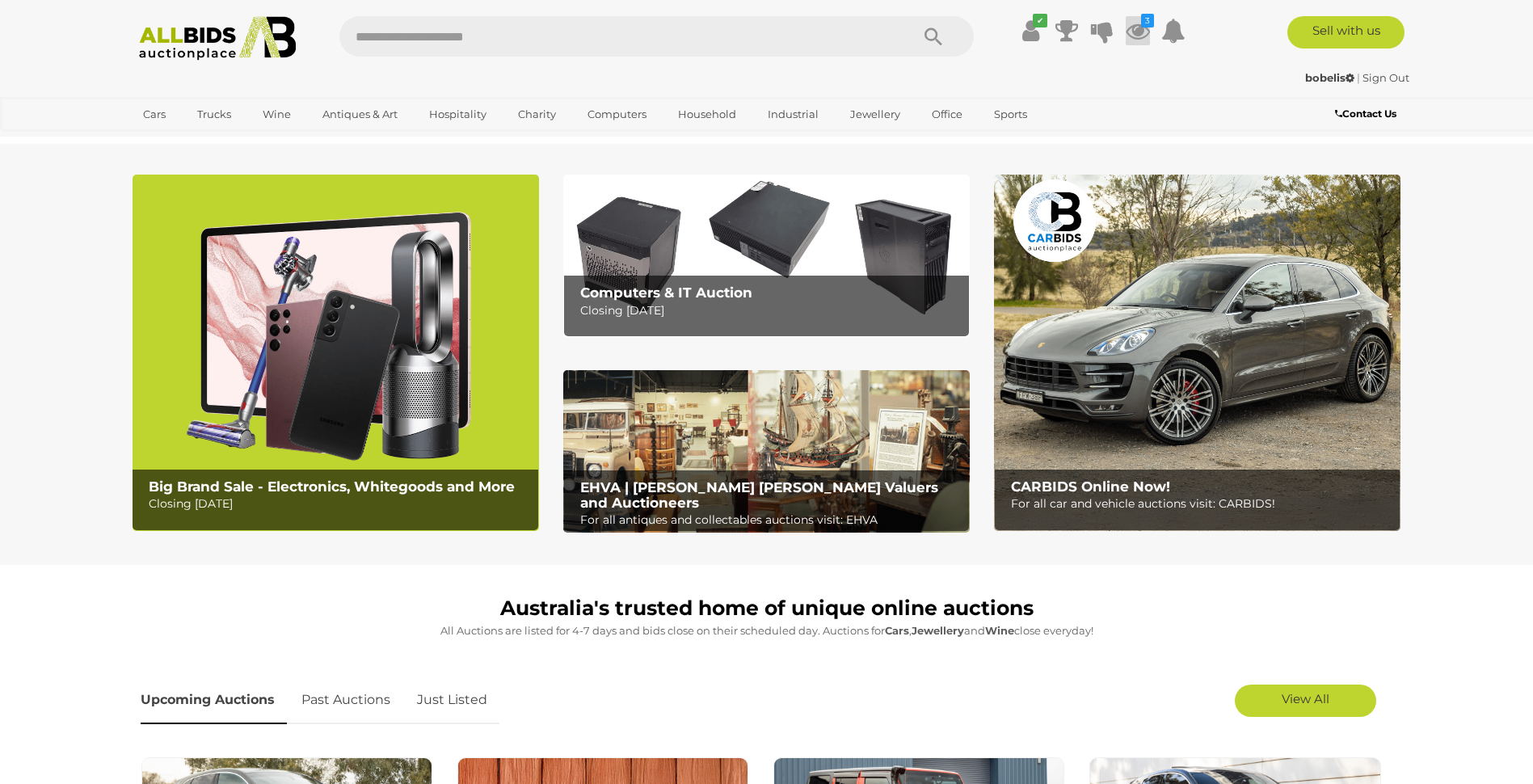
click at [1140, 28] on icon at bounding box center [1138, 30] width 24 height 29
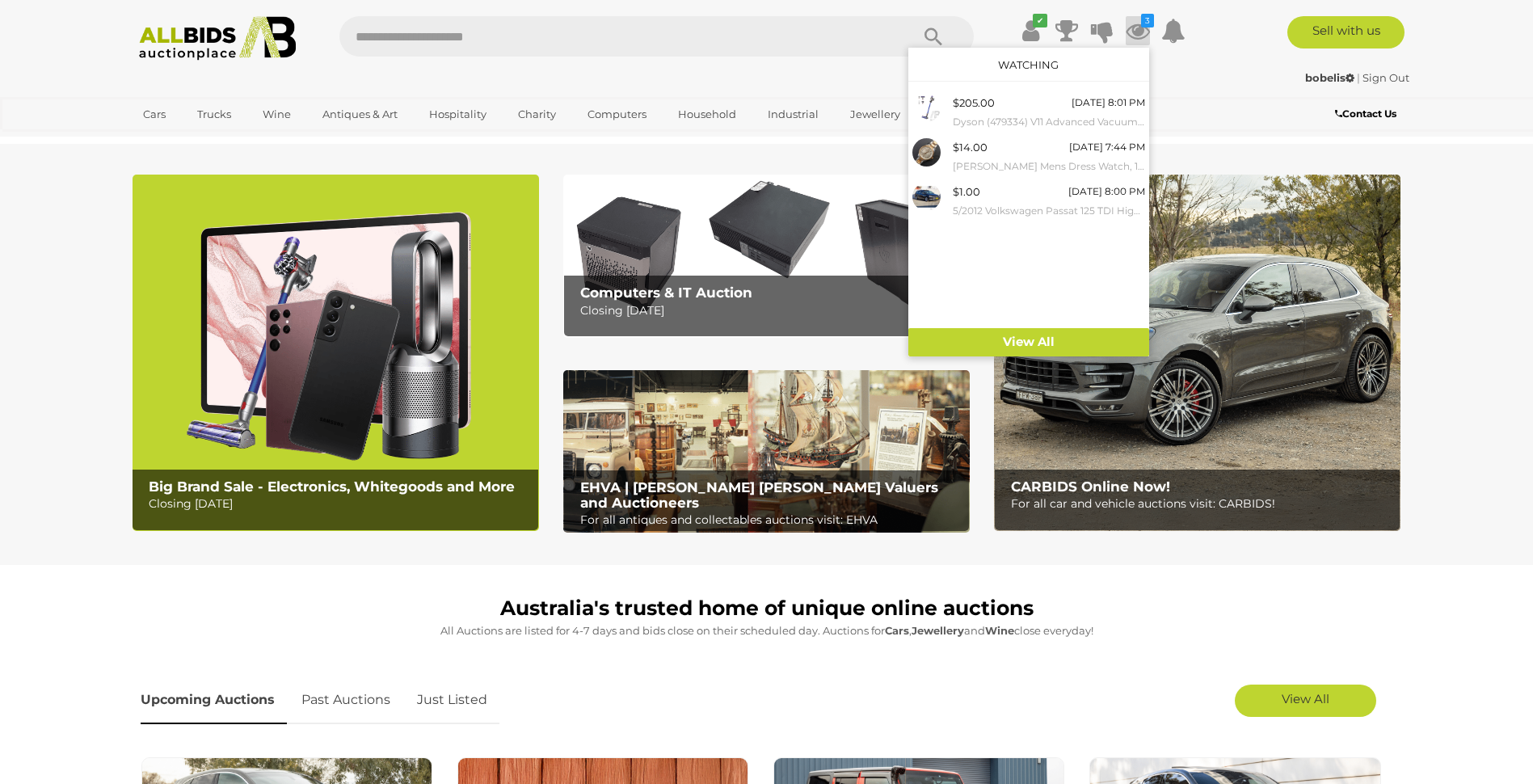
click at [1204, 122] on div "Contact Us" at bounding box center [1306, 116] width 216 height 22
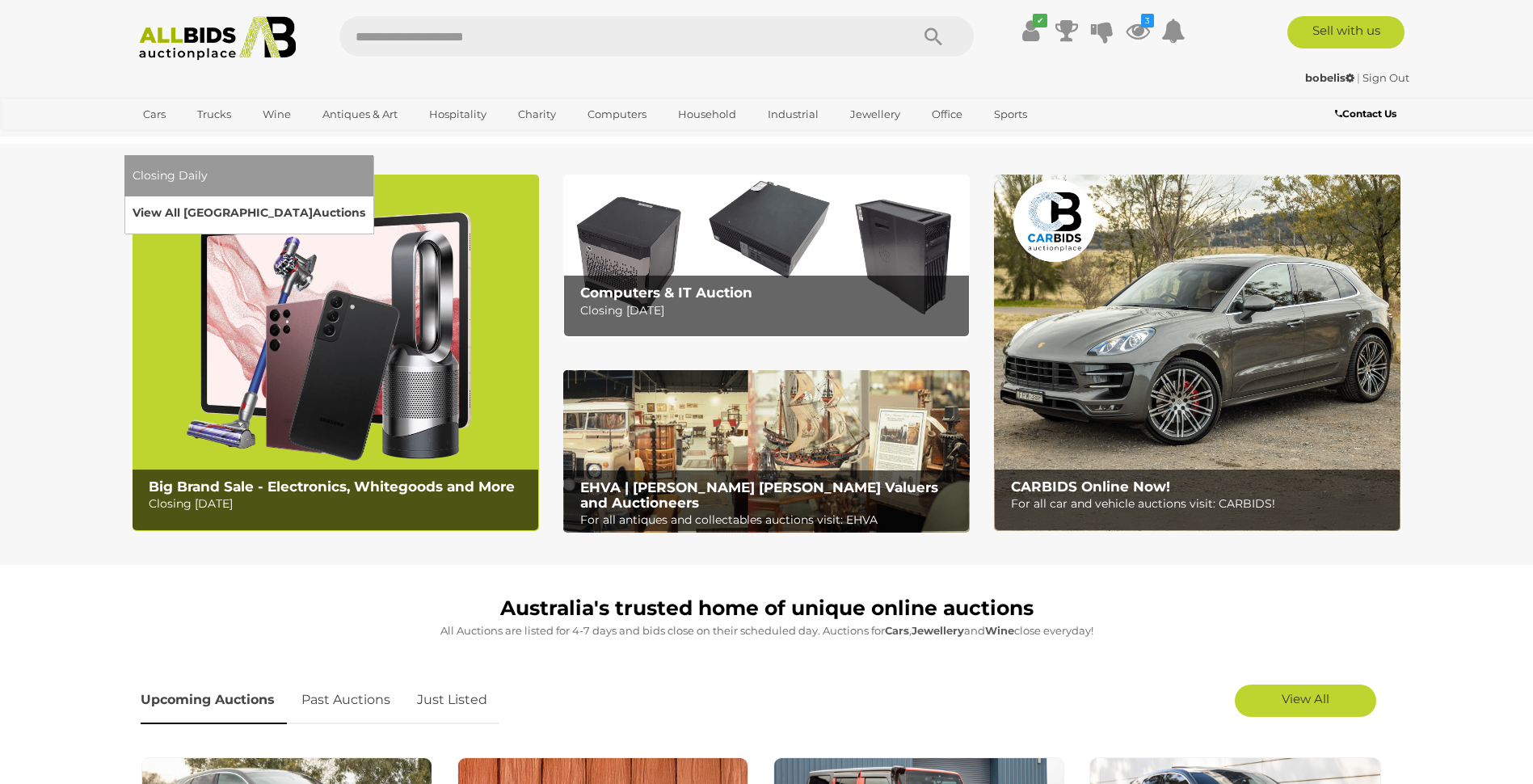
click at [366, 200] on link "View All Sydney Auctions" at bounding box center [249, 212] width 233 height 25
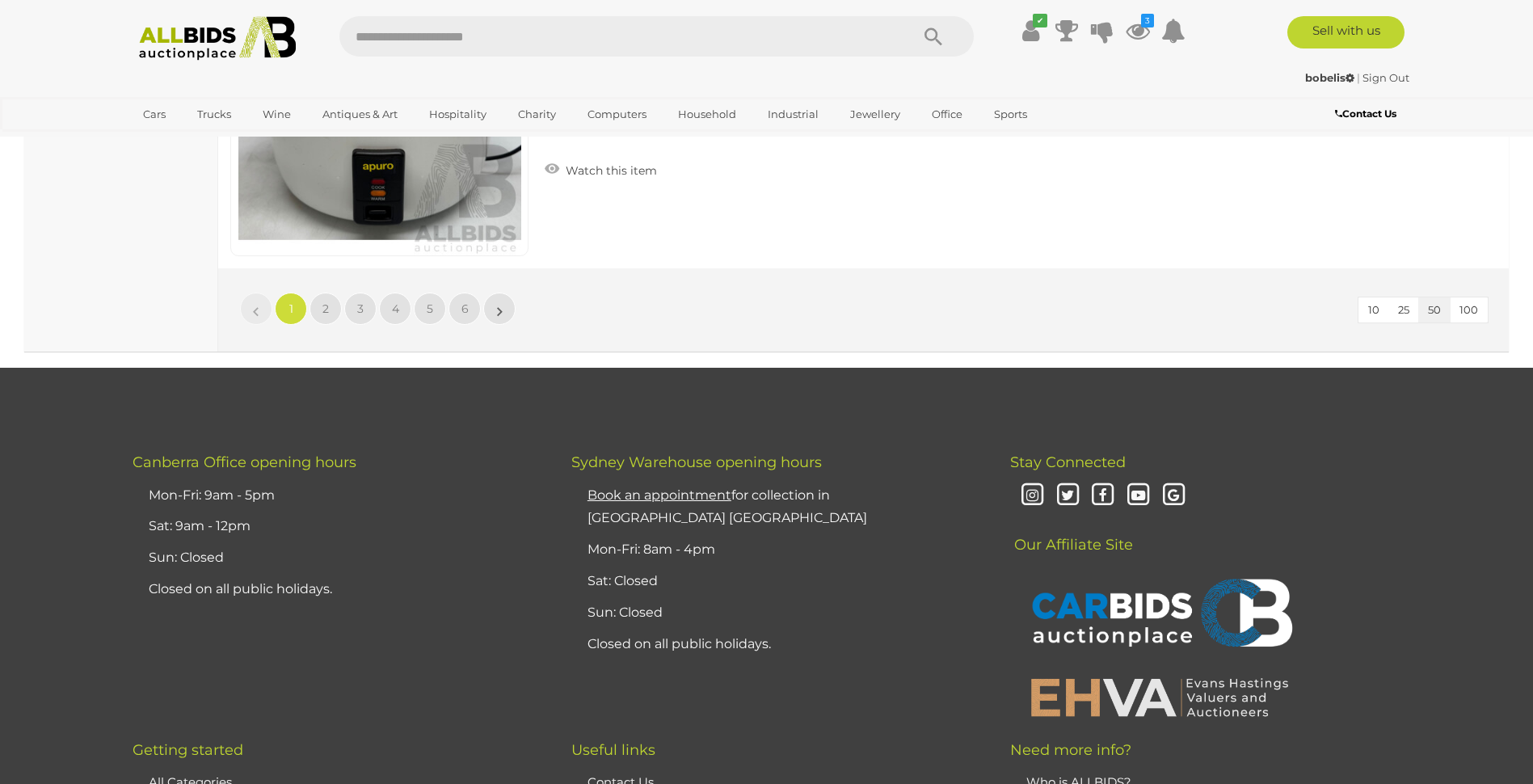
scroll to position [15354, 0]
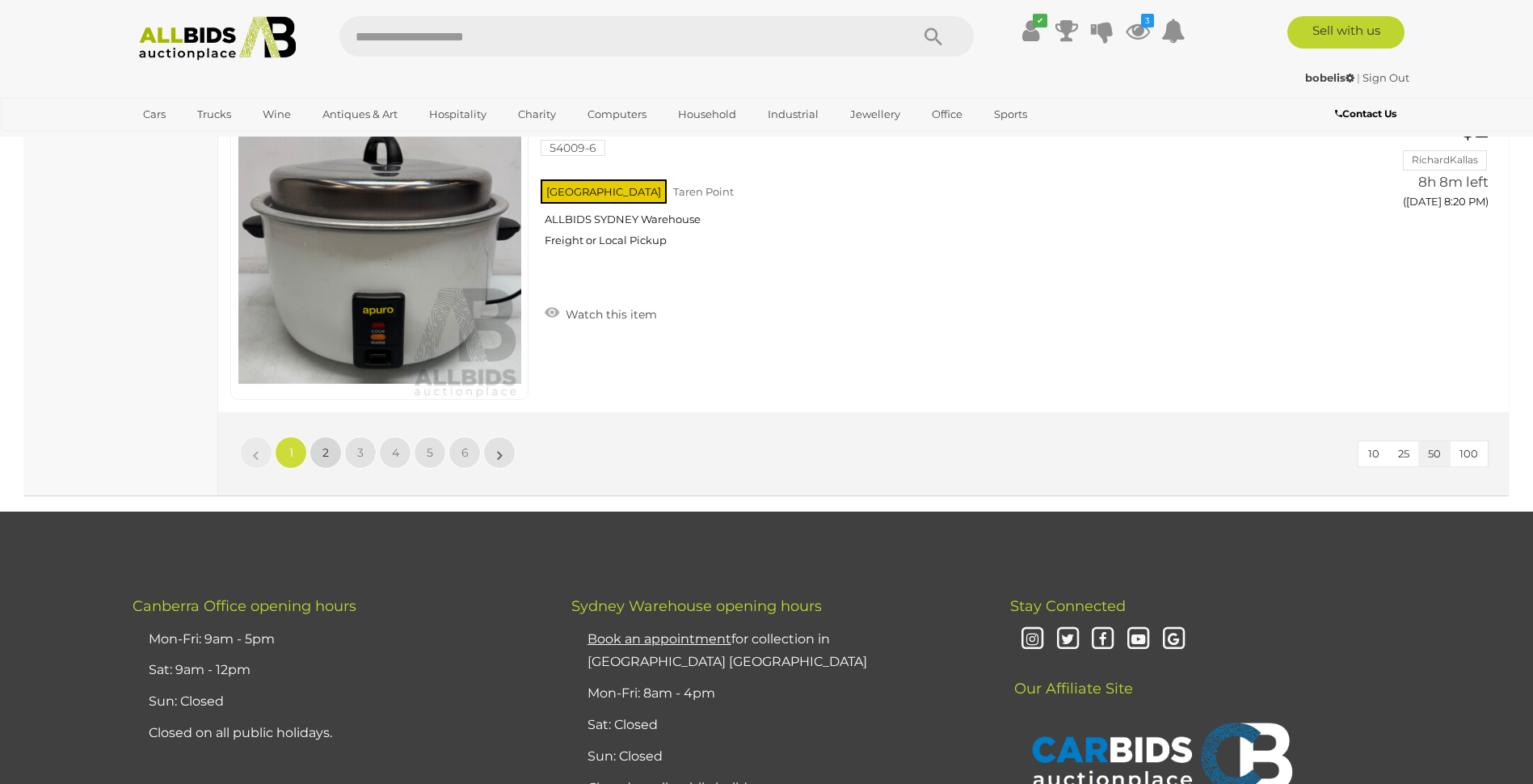
click at [322, 454] on span "2" at bounding box center [325, 453] width 6 height 15
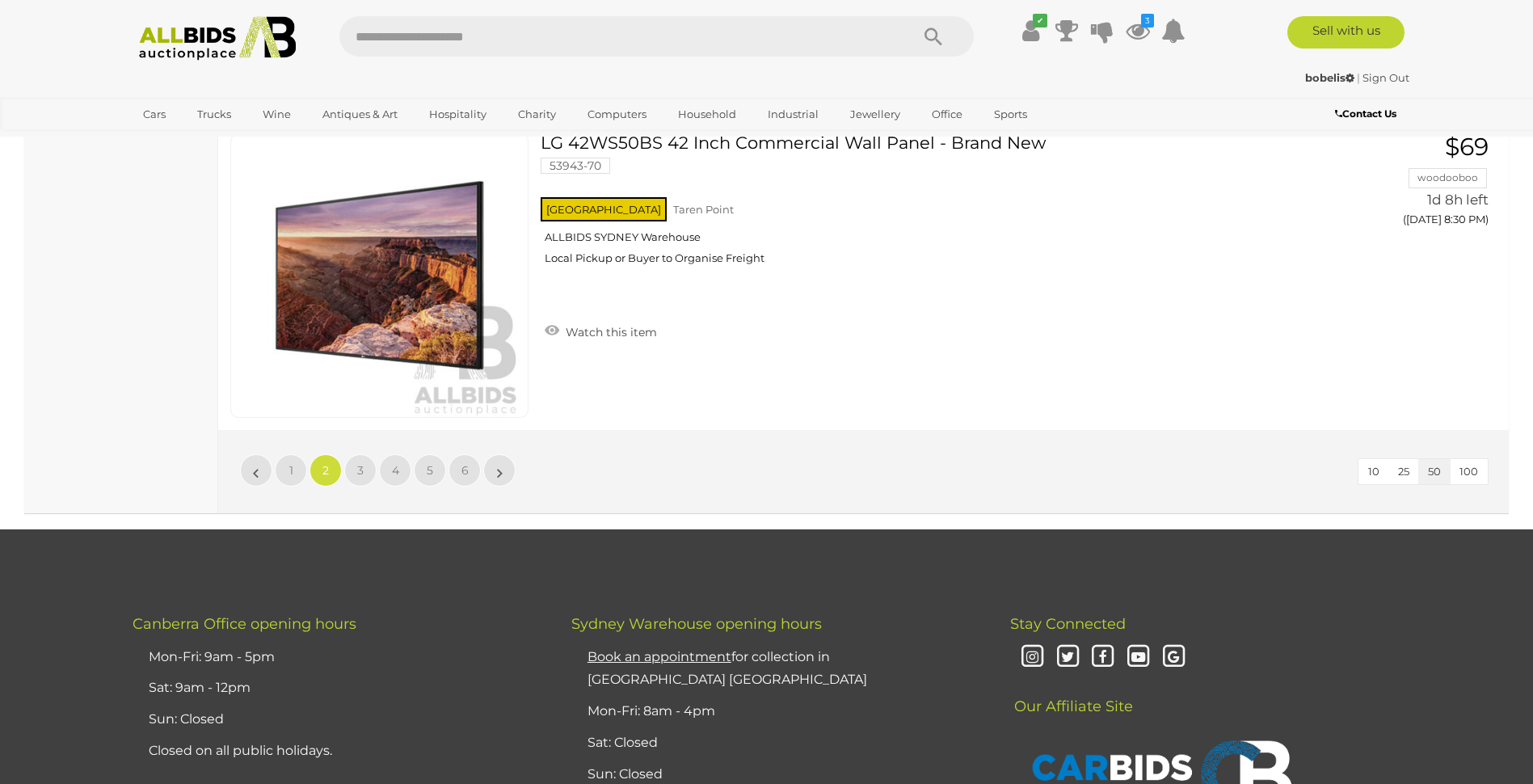
scroll to position [15283, 0]
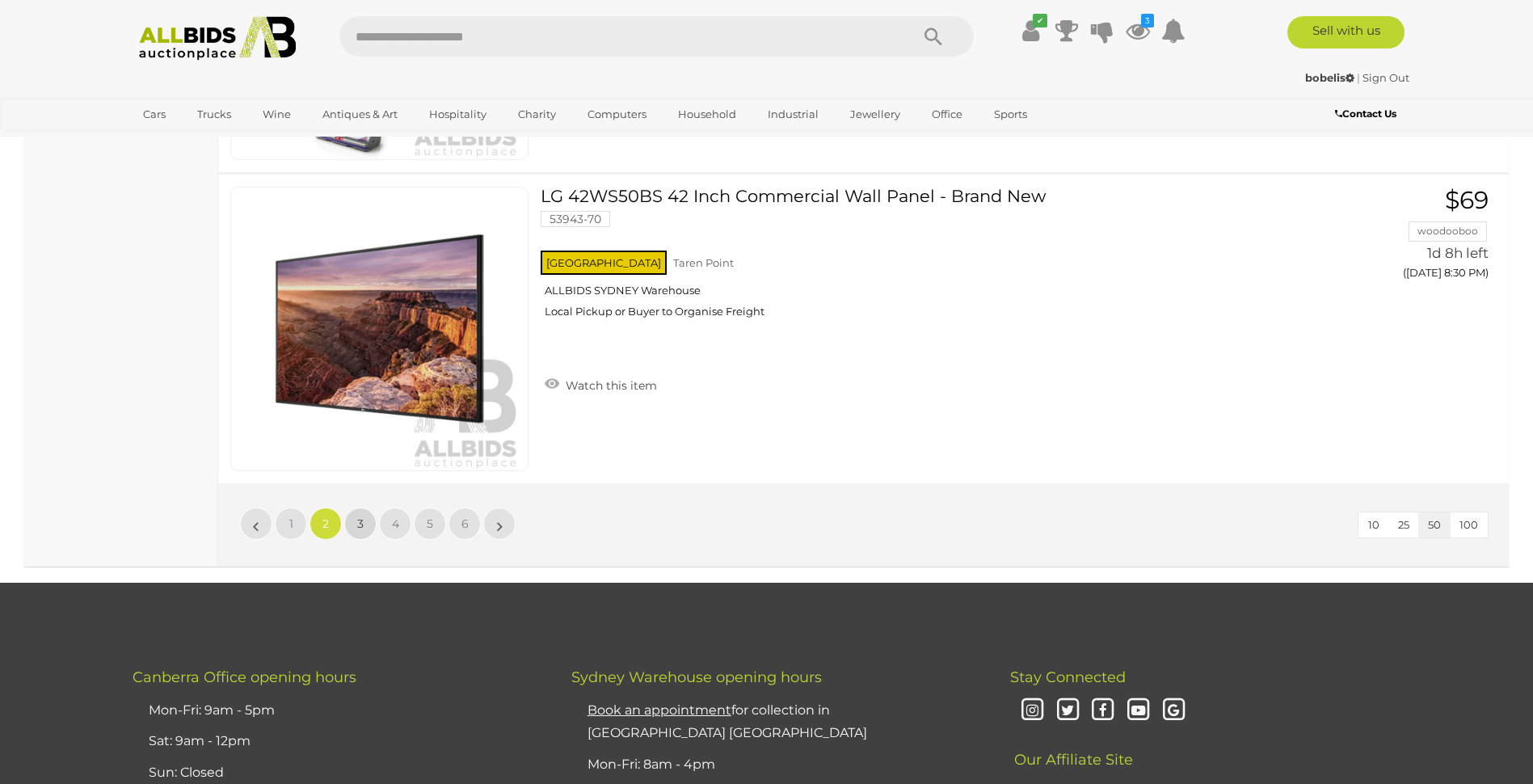
click at [358, 522] on span "3" at bounding box center [360, 523] width 6 height 15
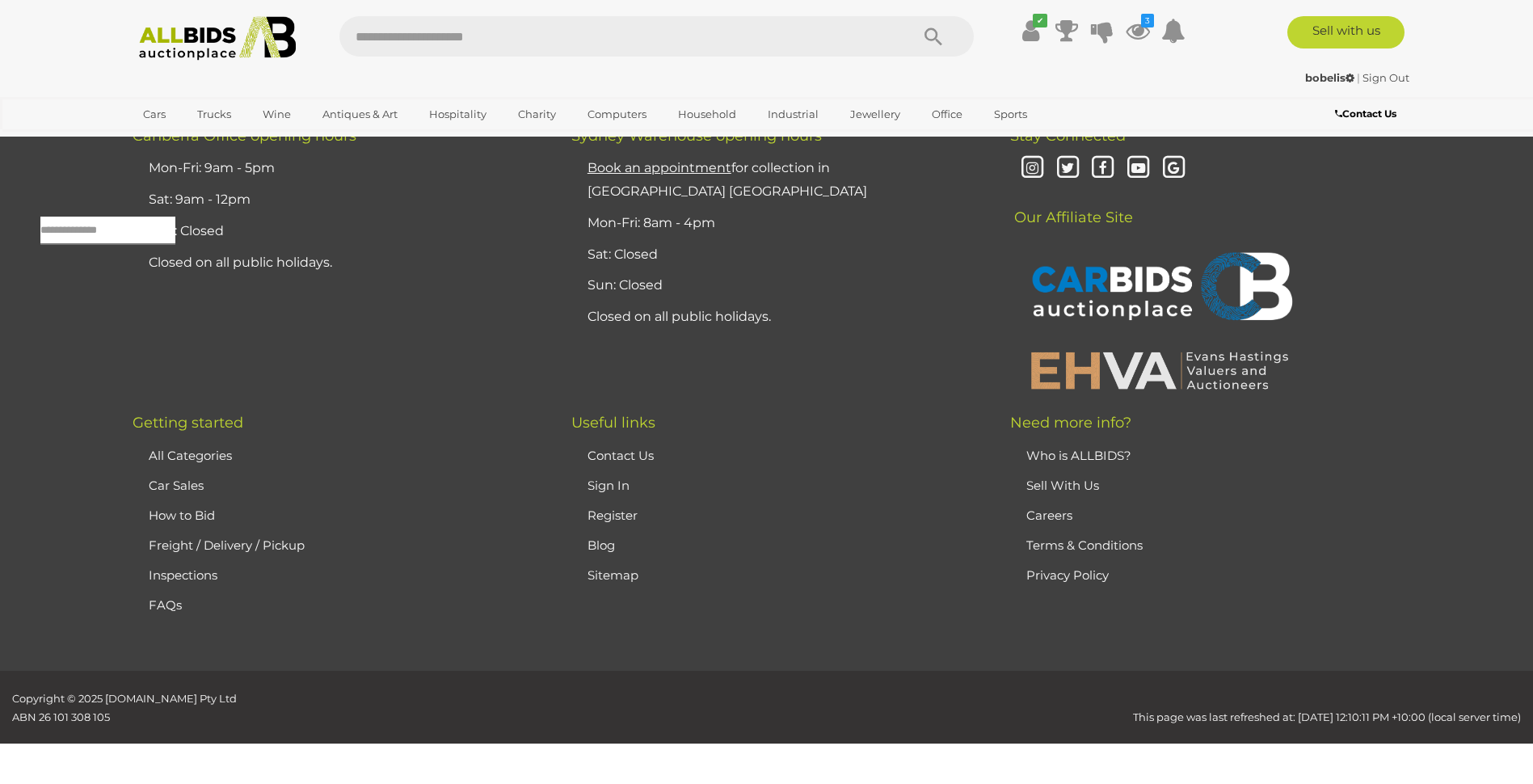
scroll to position [52, 0]
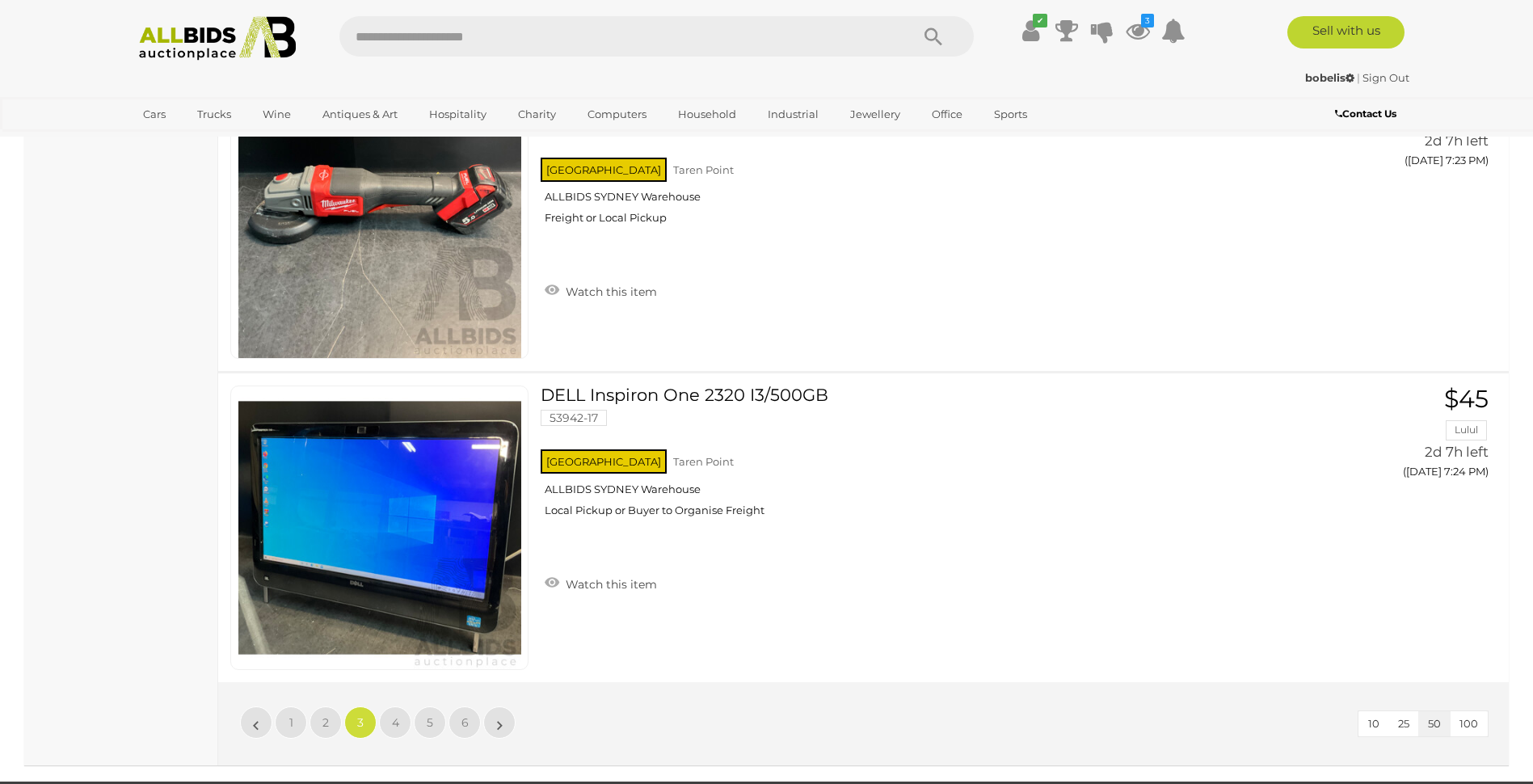
scroll to position [15163, 0]
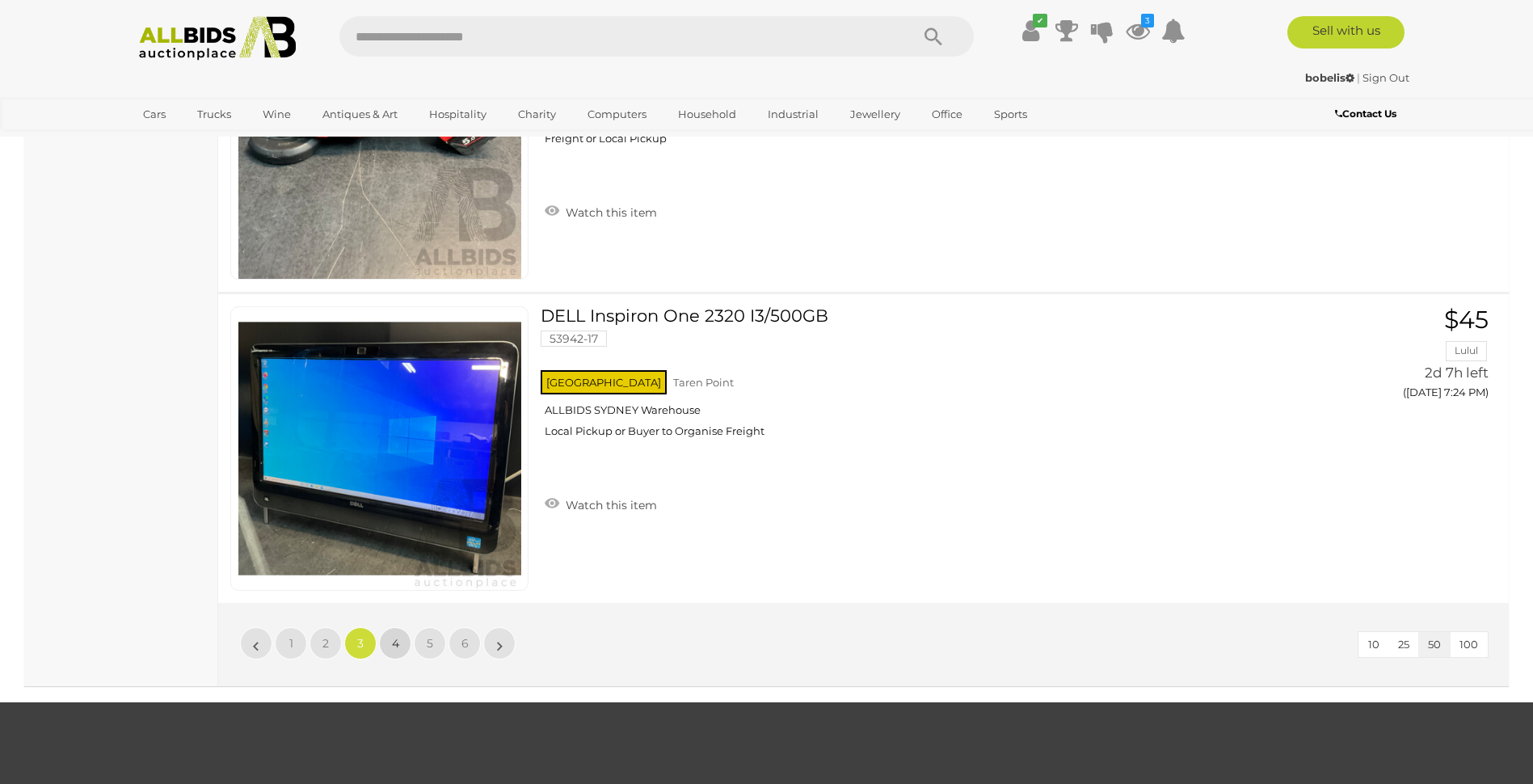
click at [391, 637] on link "4" at bounding box center [394, 643] width 32 height 32
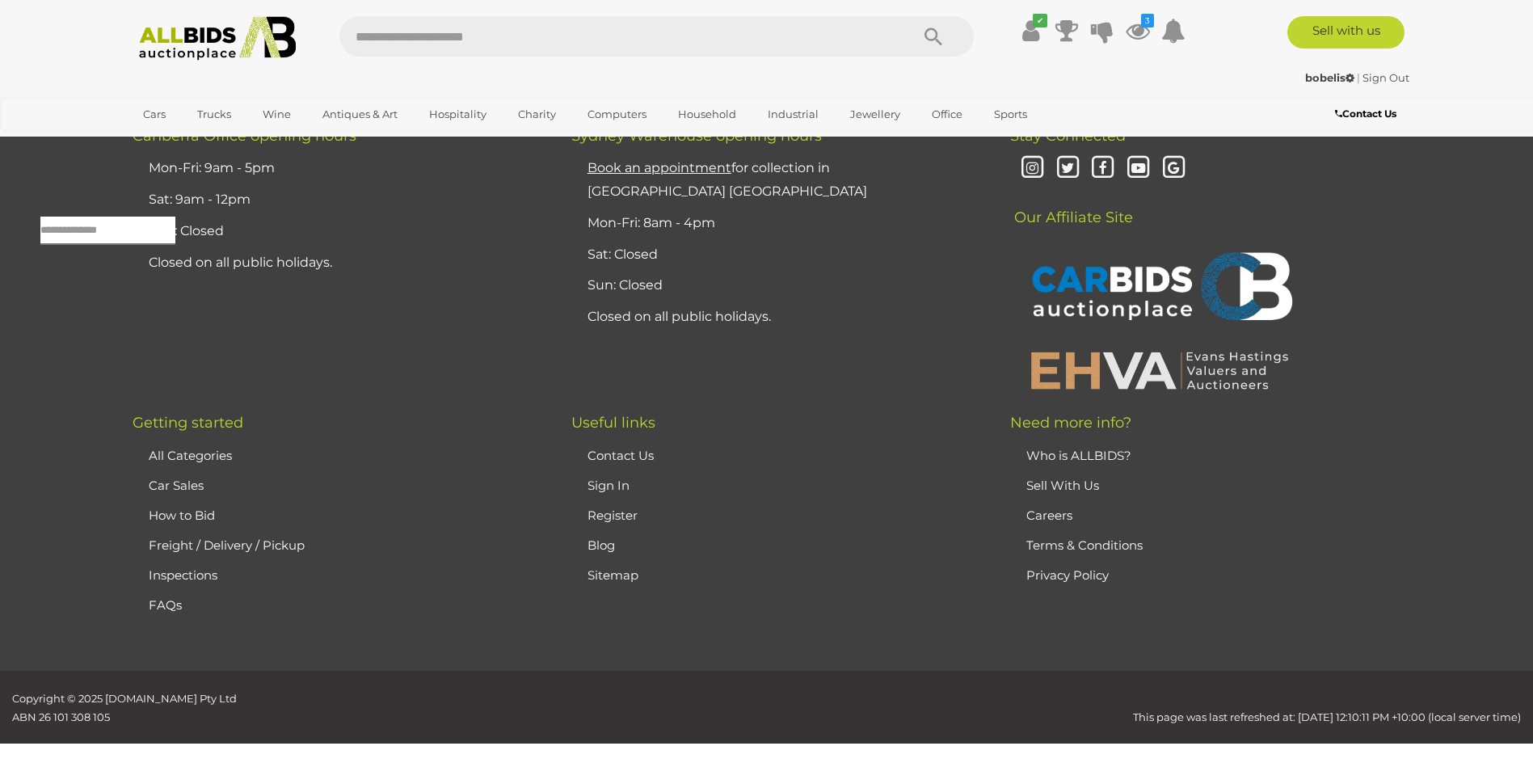
scroll to position [52, 0]
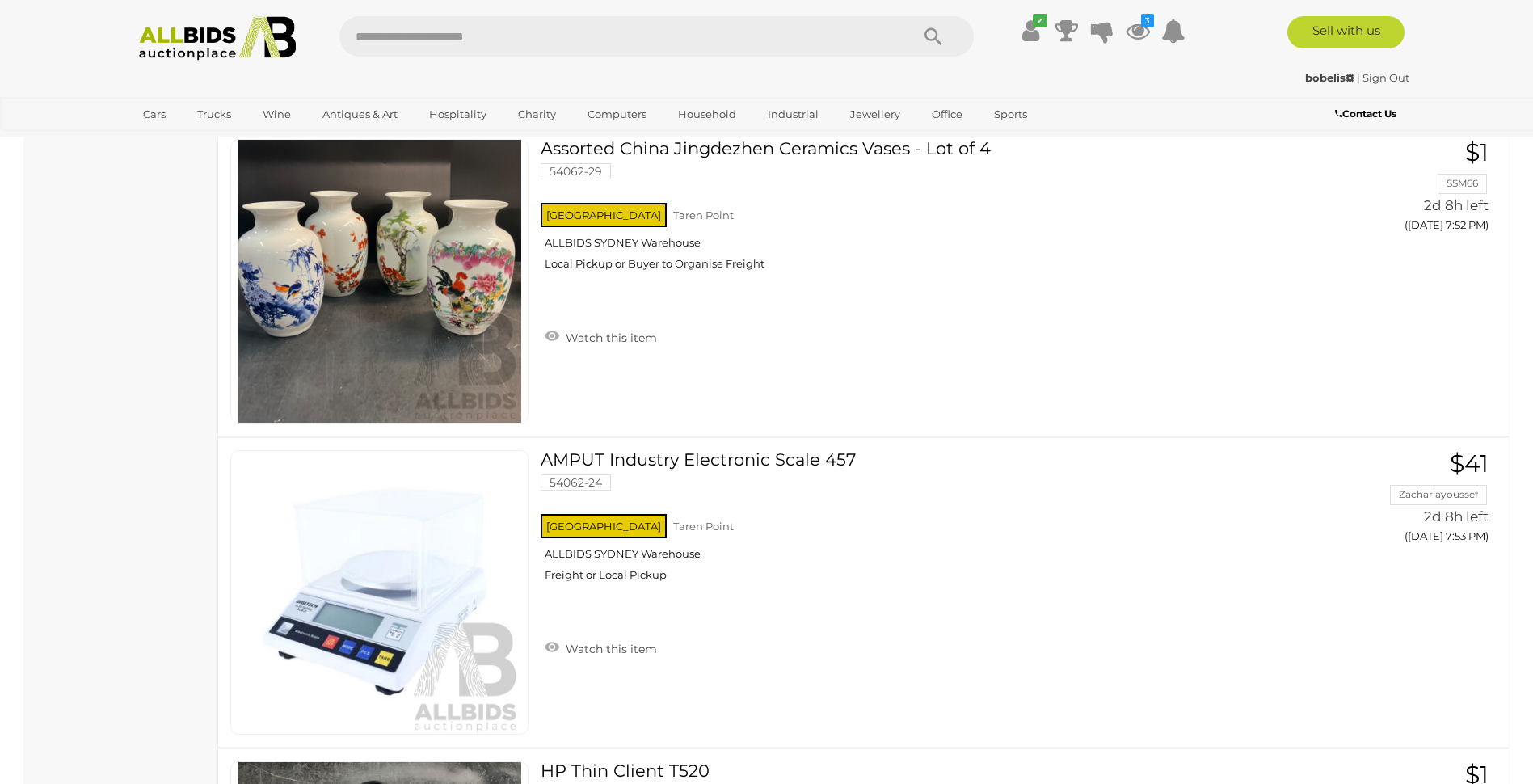
scroll to position [15082, 0]
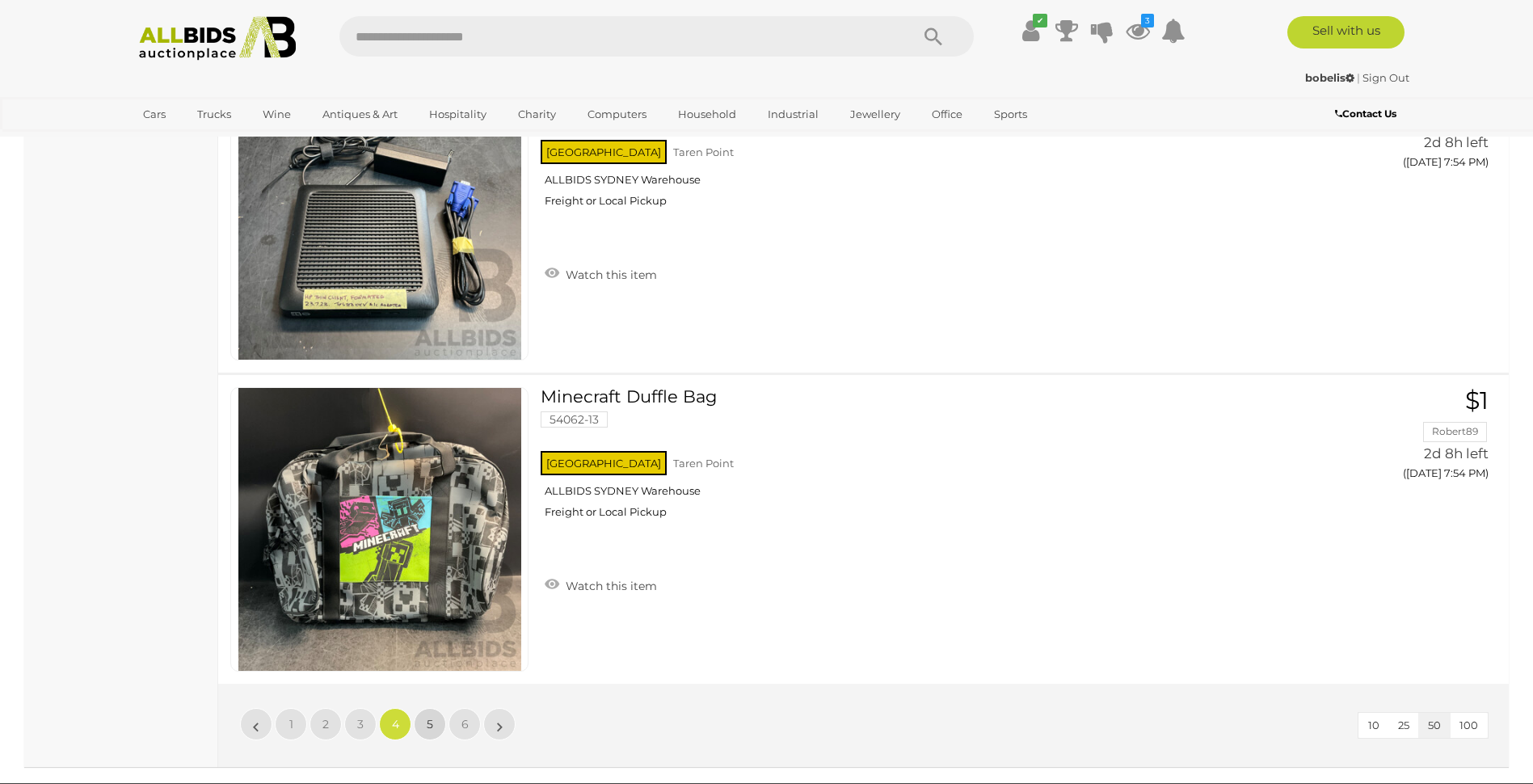
click at [432, 722] on span "5" at bounding box center [430, 724] width 6 height 15
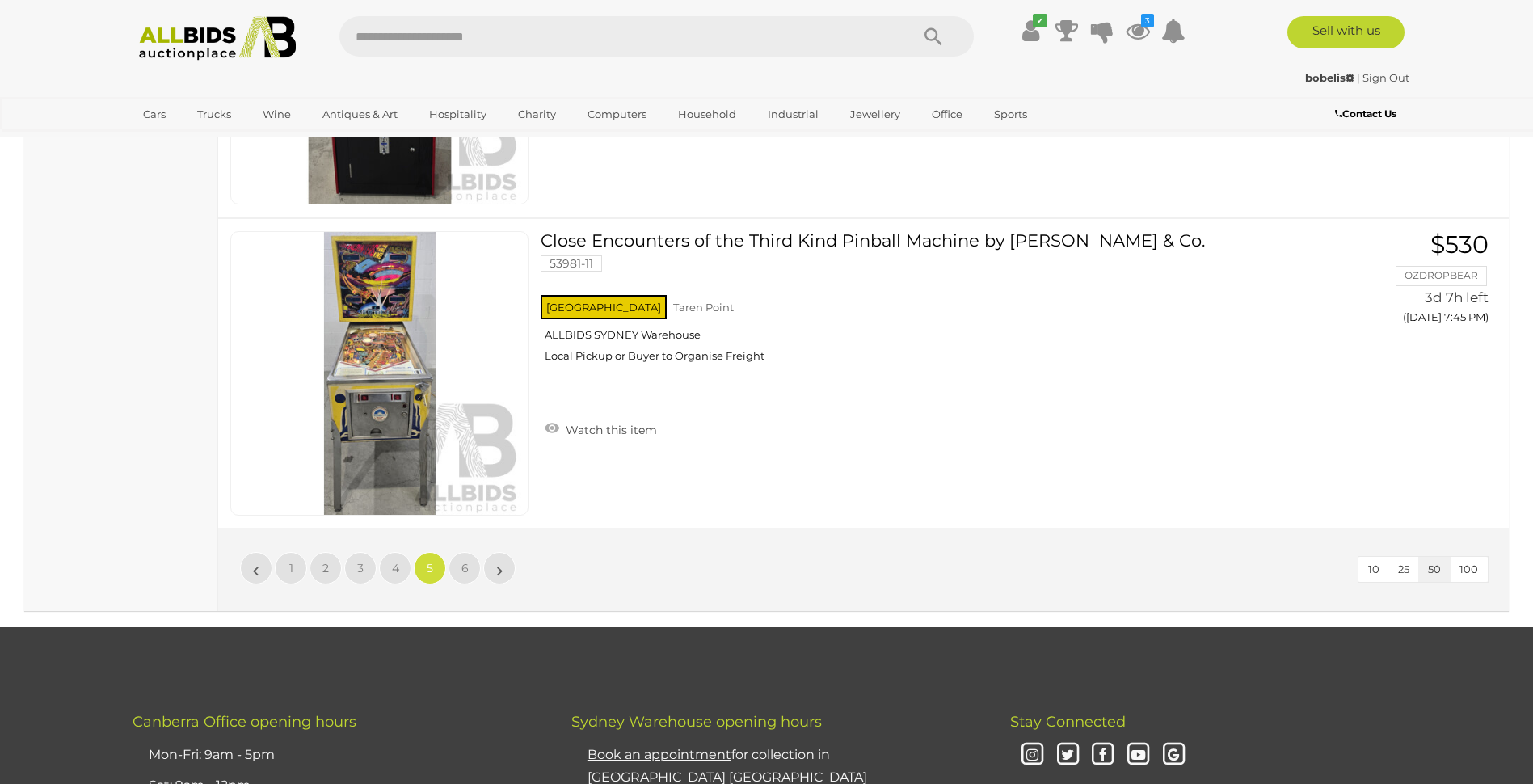
scroll to position [15163, 0]
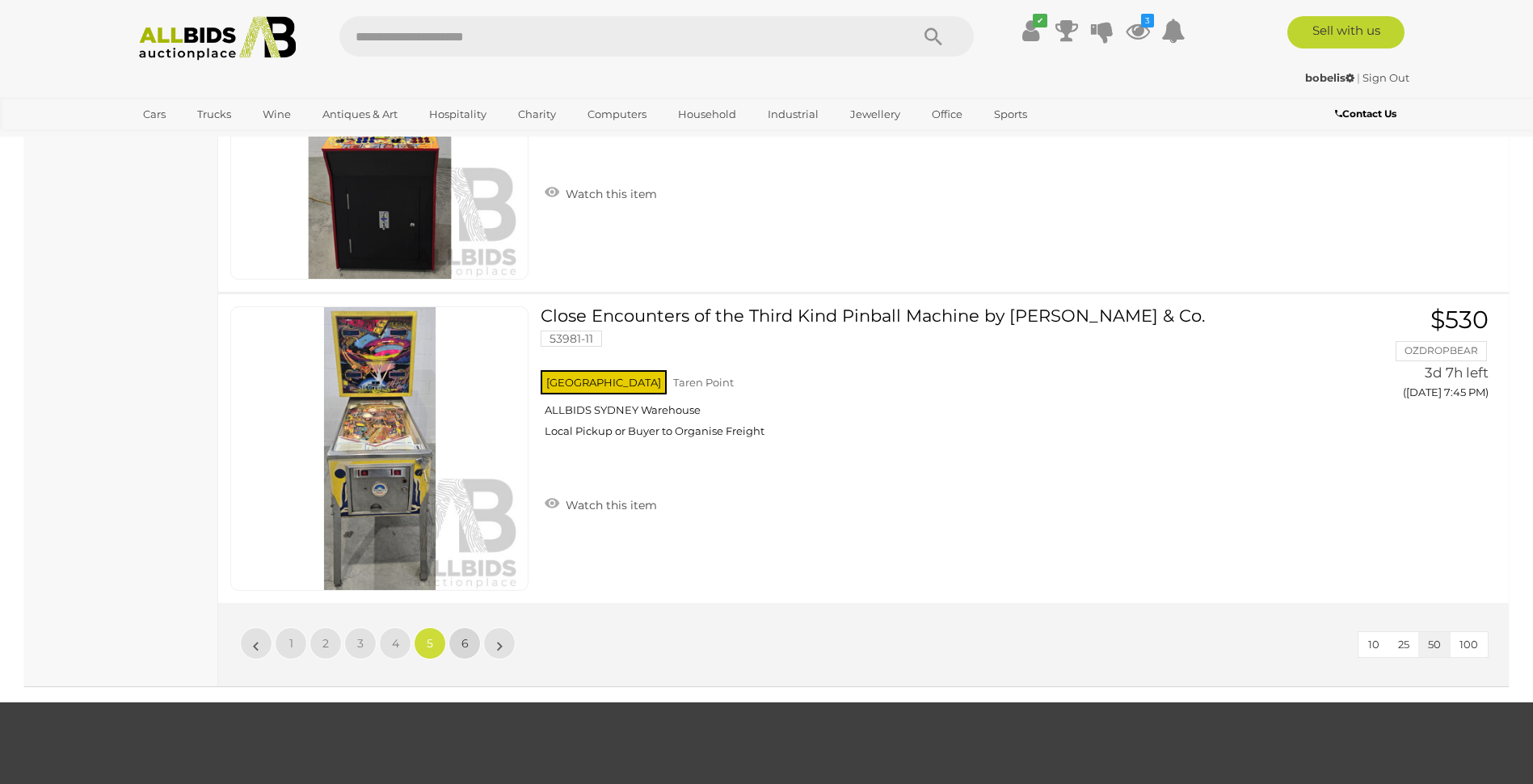
click at [465, 641] on span "6" at bounding box center [465, 643] width 7 height 15
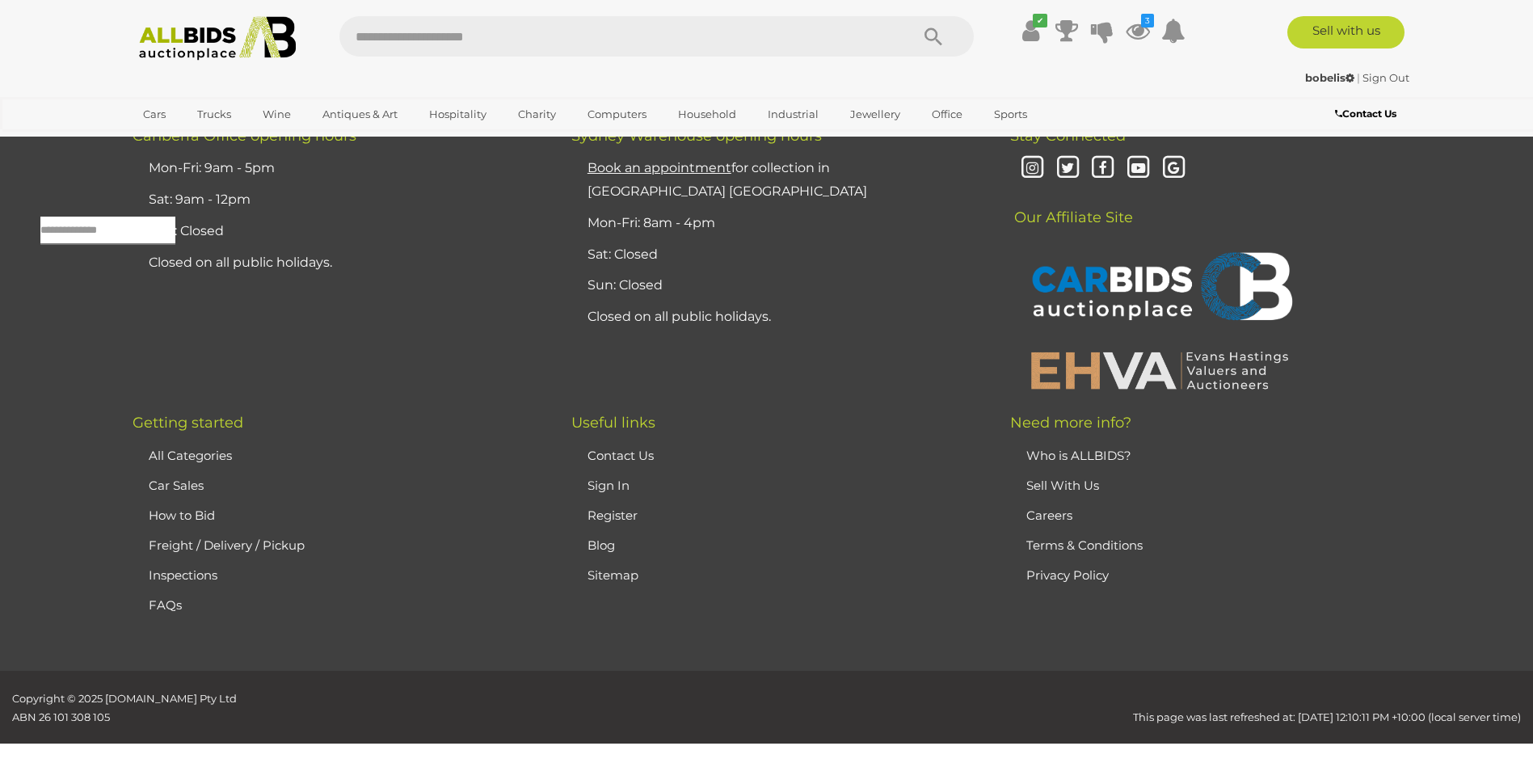
scroll to position [52, 0]
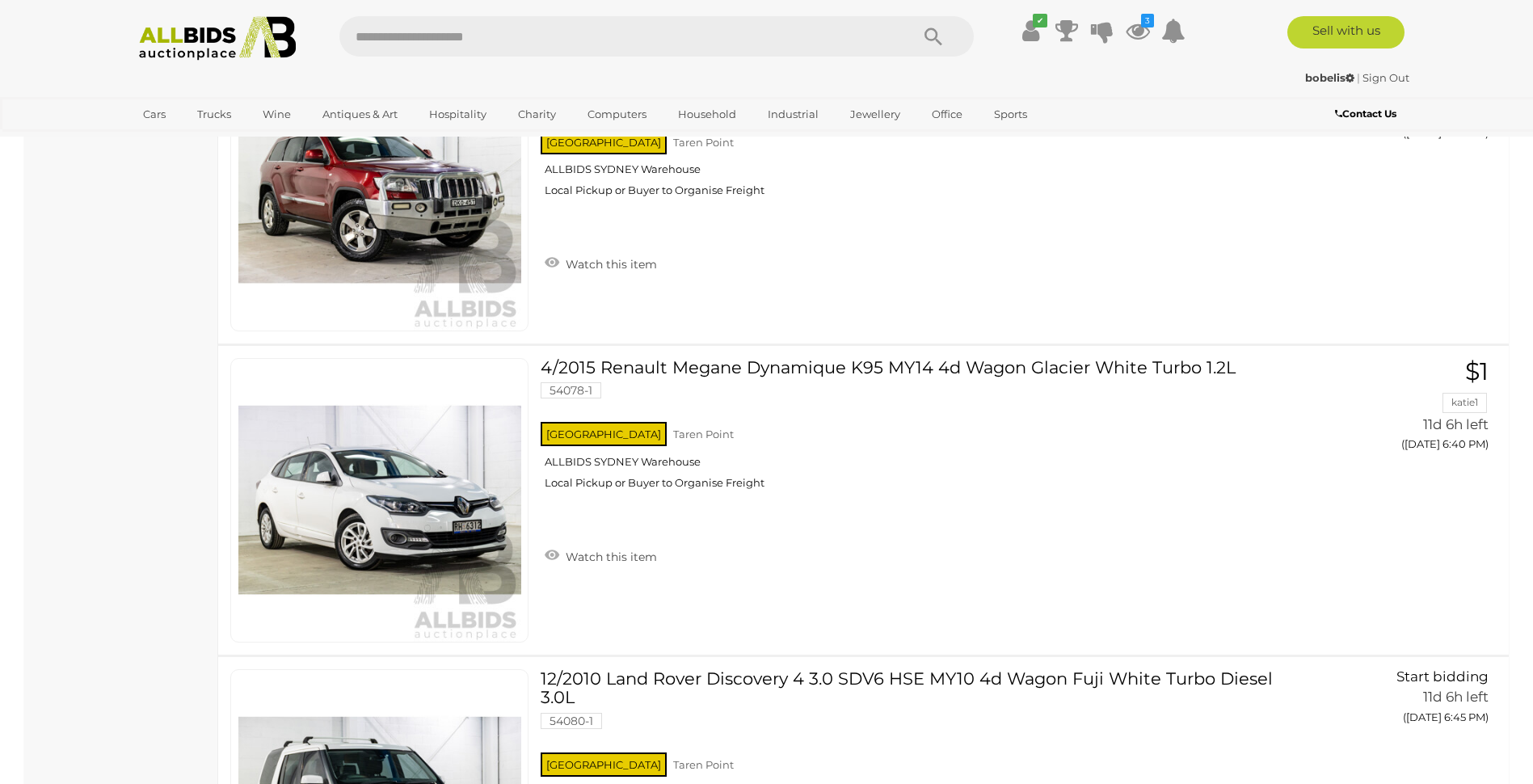
scroll to position [6393, 0]
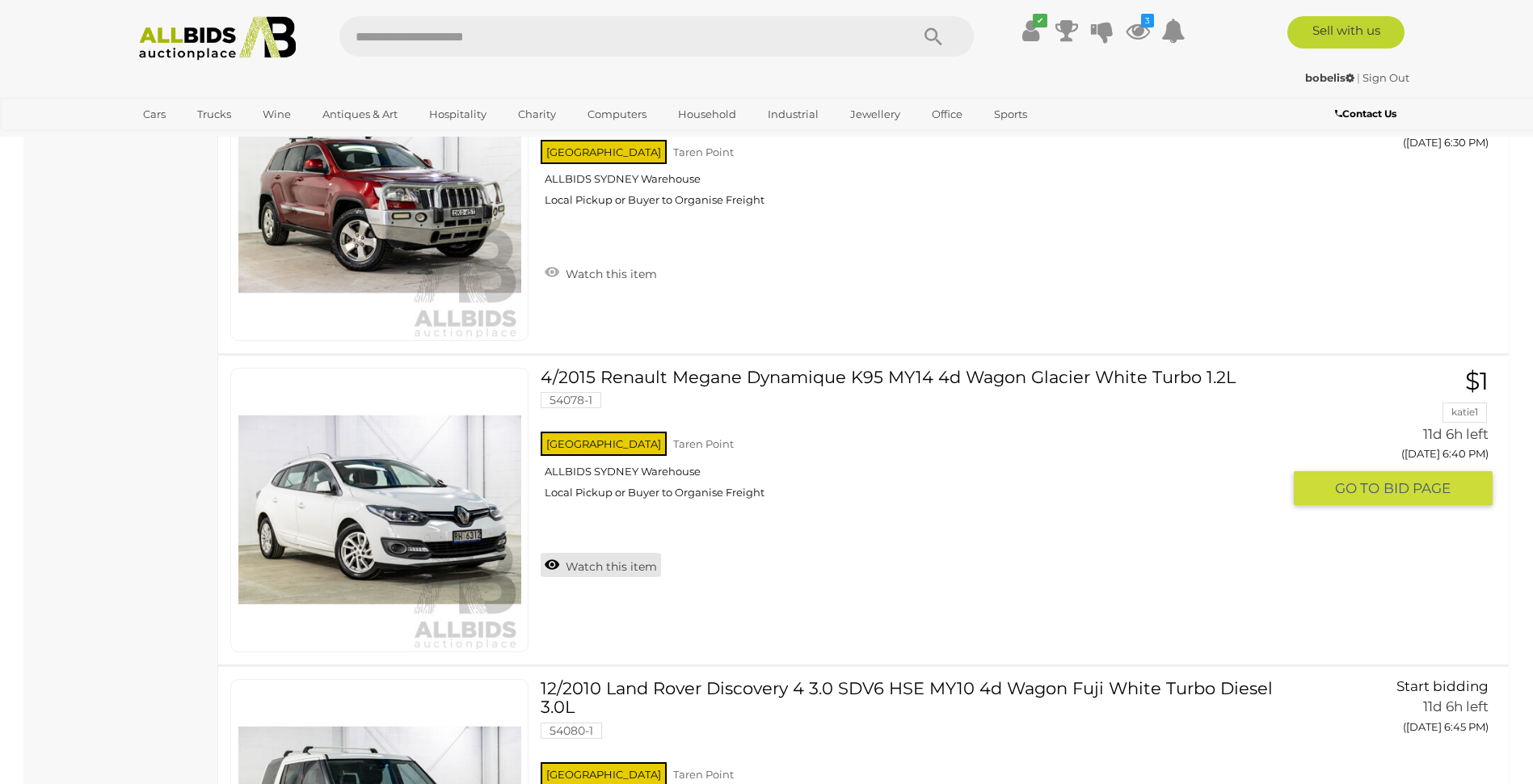
click at [603, 565] on link "Watch this item" at bounding box center [601, 565] width 121 height 24
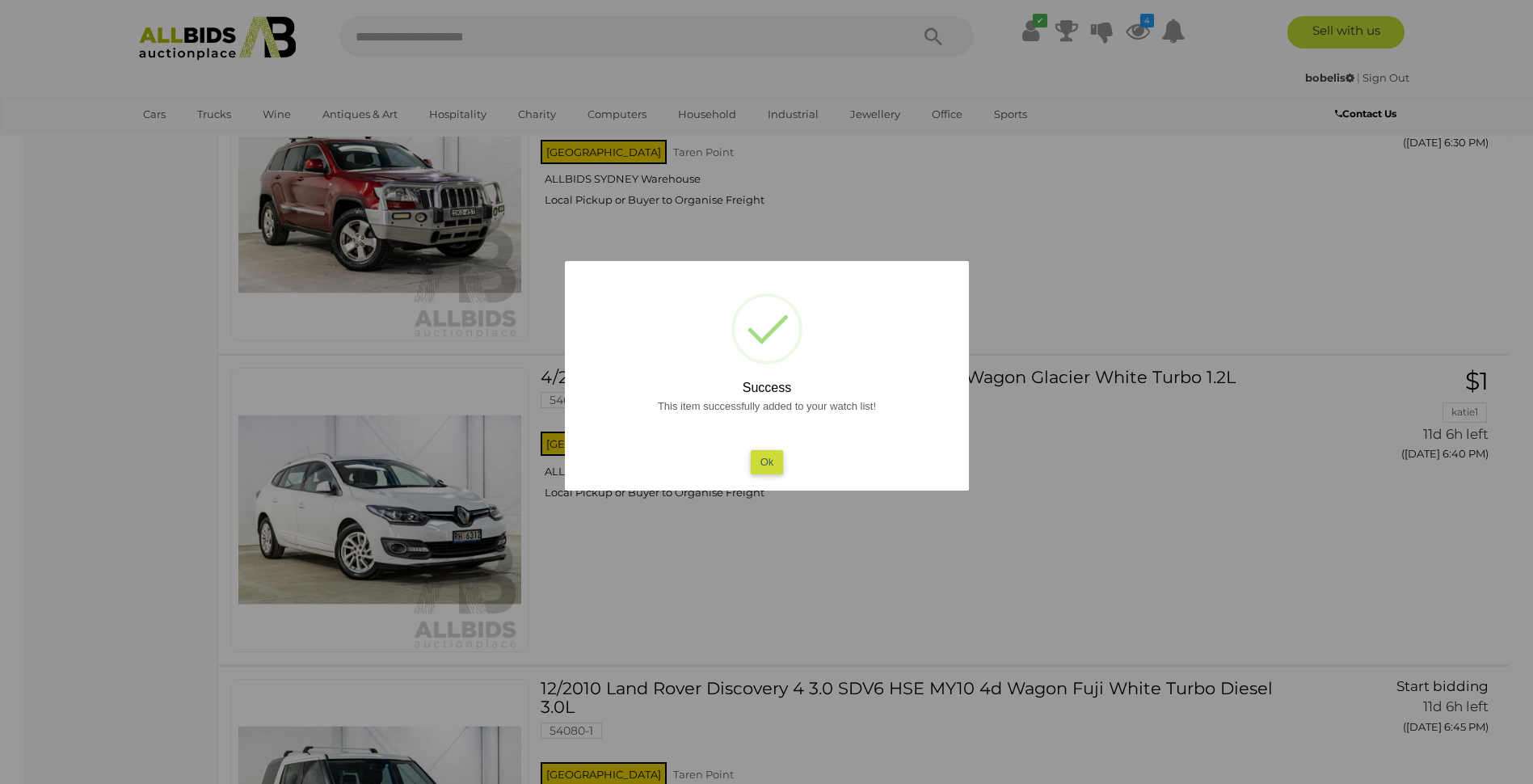
click at [772, 459] on button "Ok" at bounding box center [766, 461] width 33 height 23
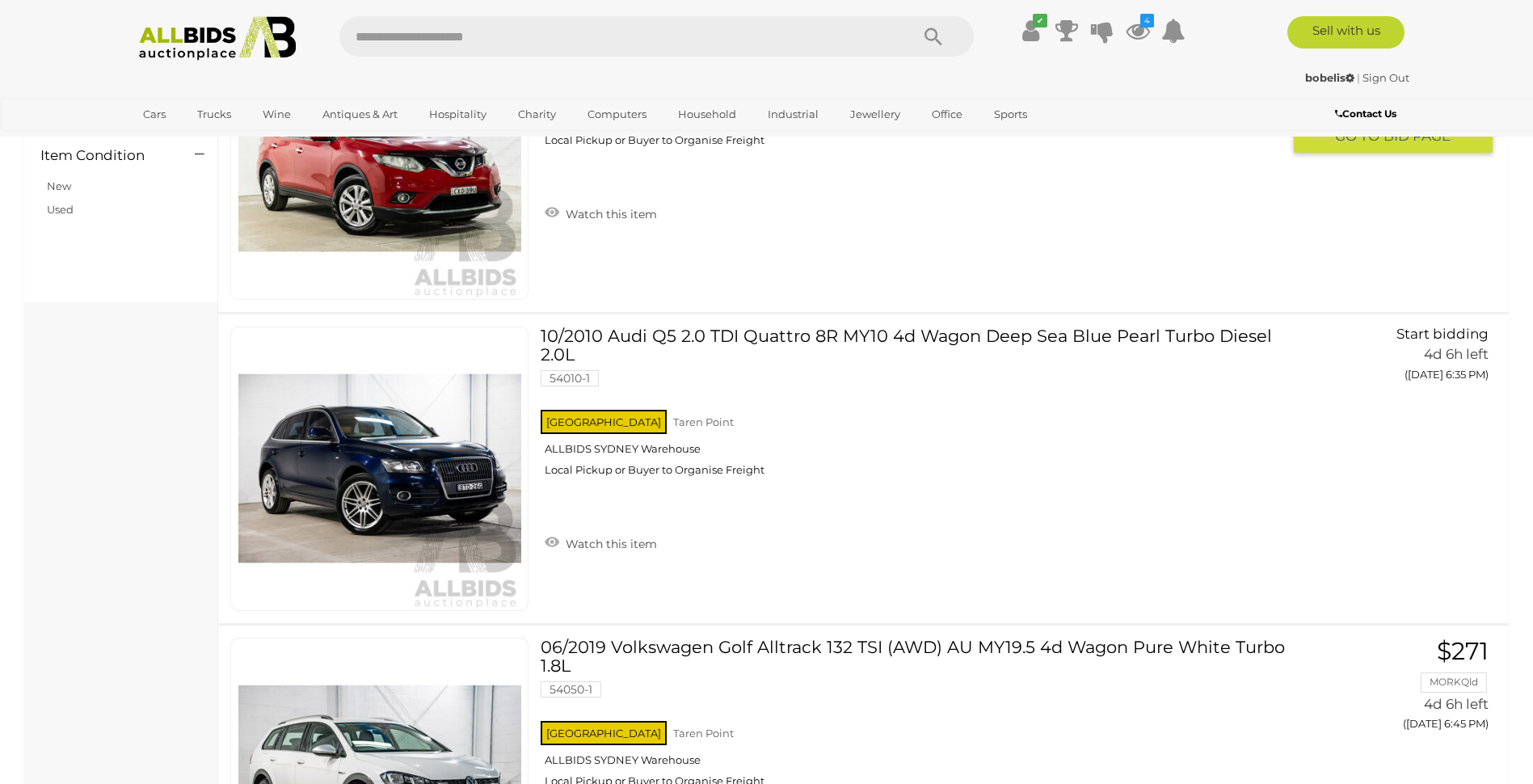
scroll to position [879, 0]
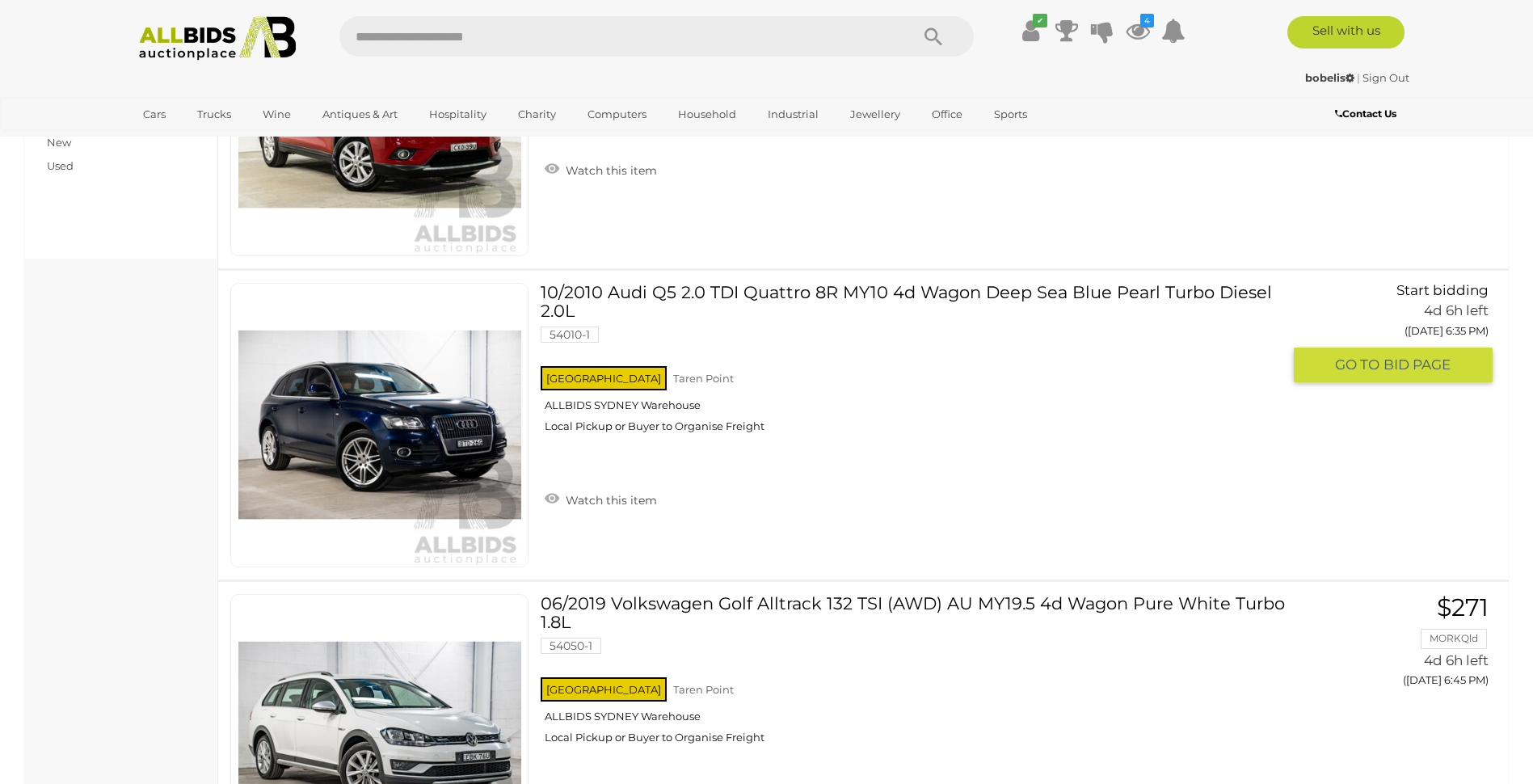
click at [435, 433] on img at bounding box center [380, 425] width 283 height 283
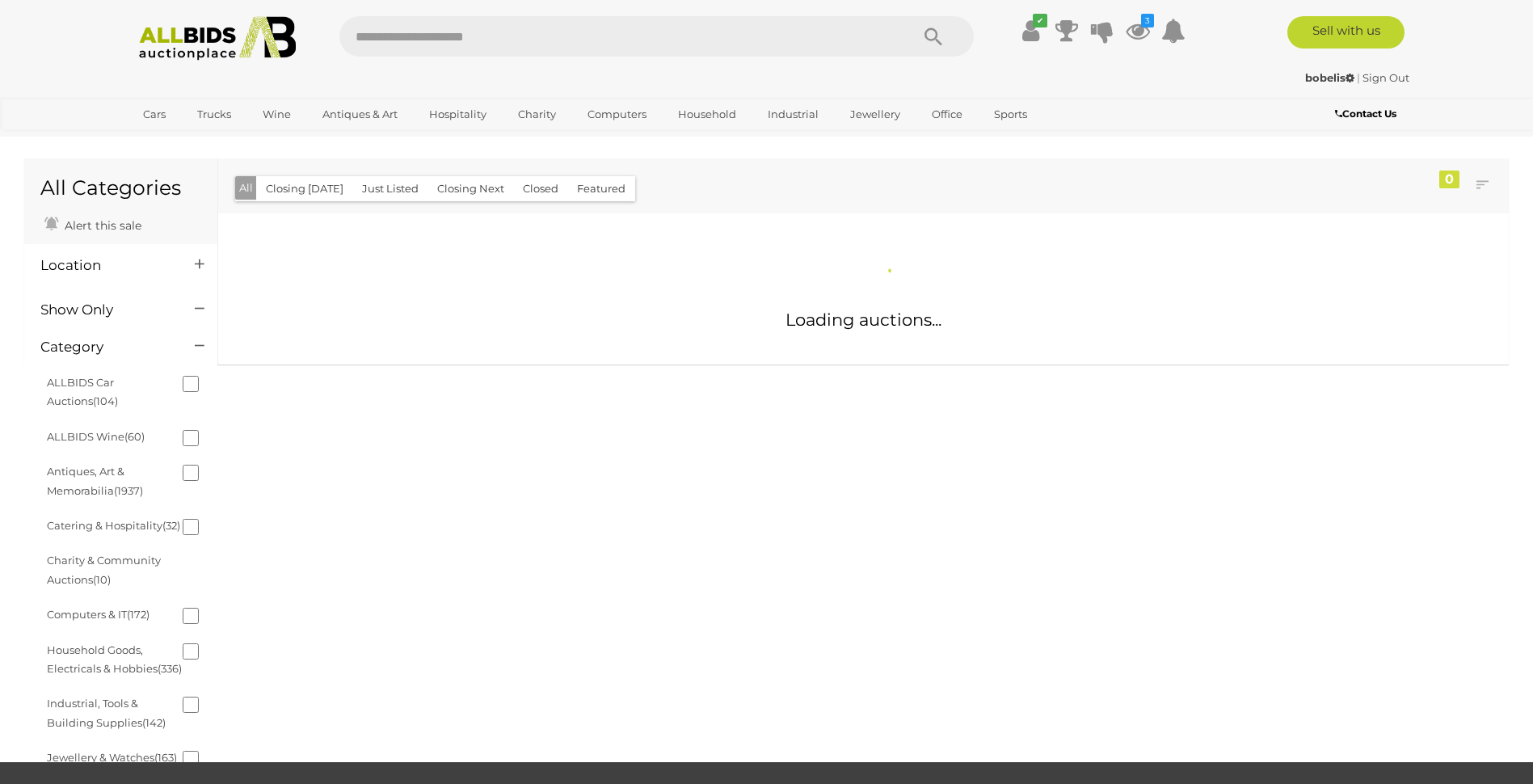
scroll to position [761, 0]
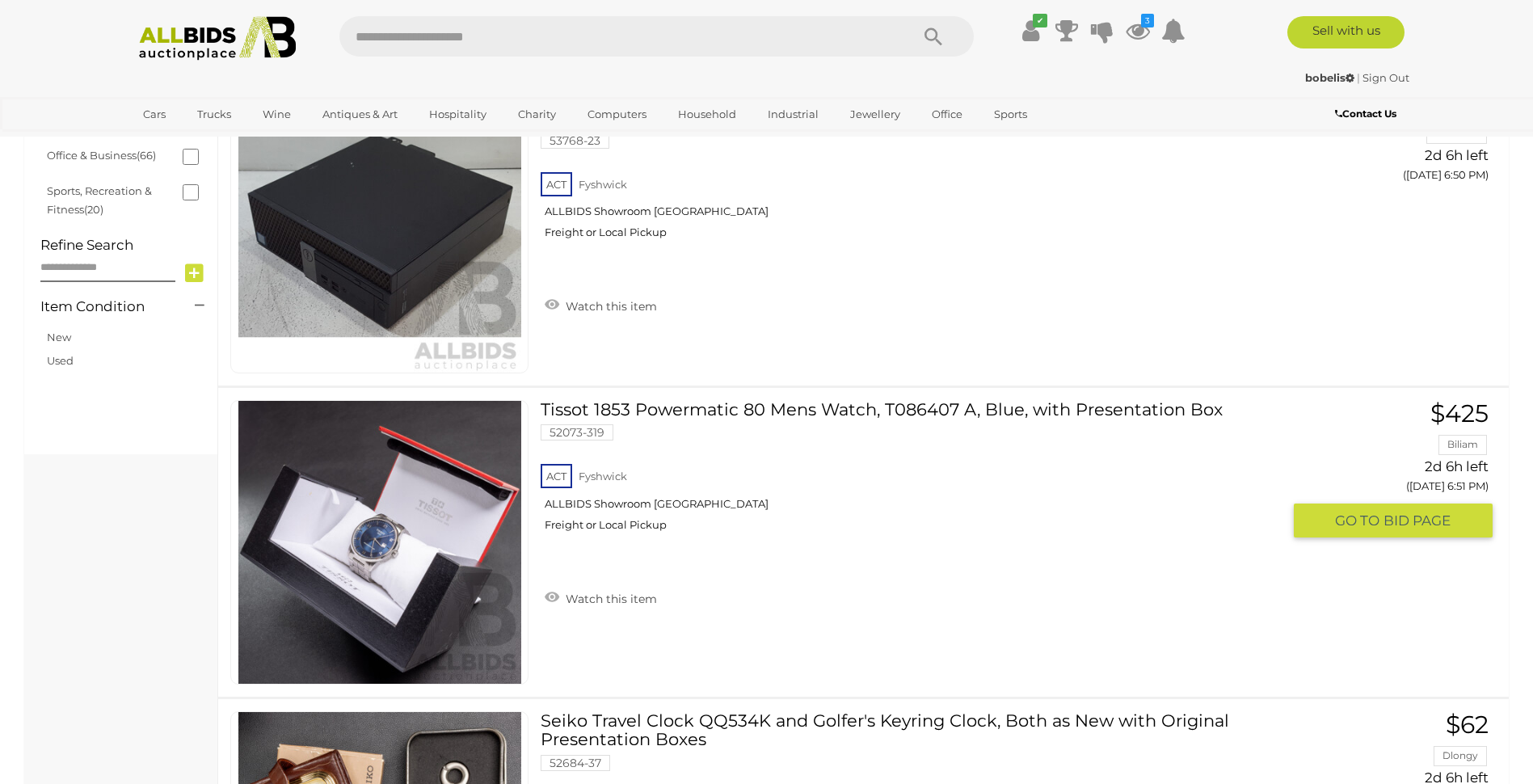
scroll to position [885, 0]
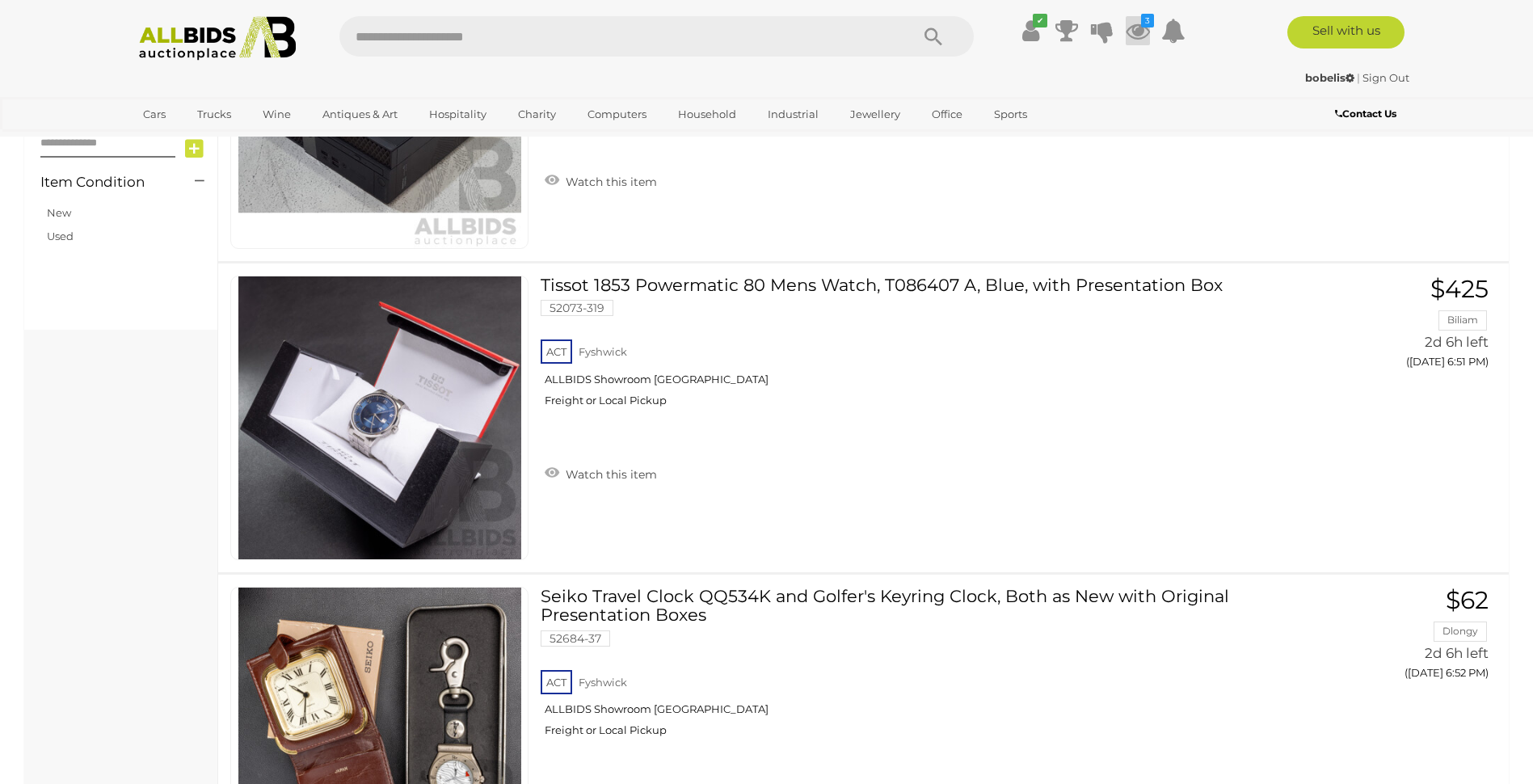
click at [1137, 27] on icon at bounding box center [1138, 30] width 24 height 29
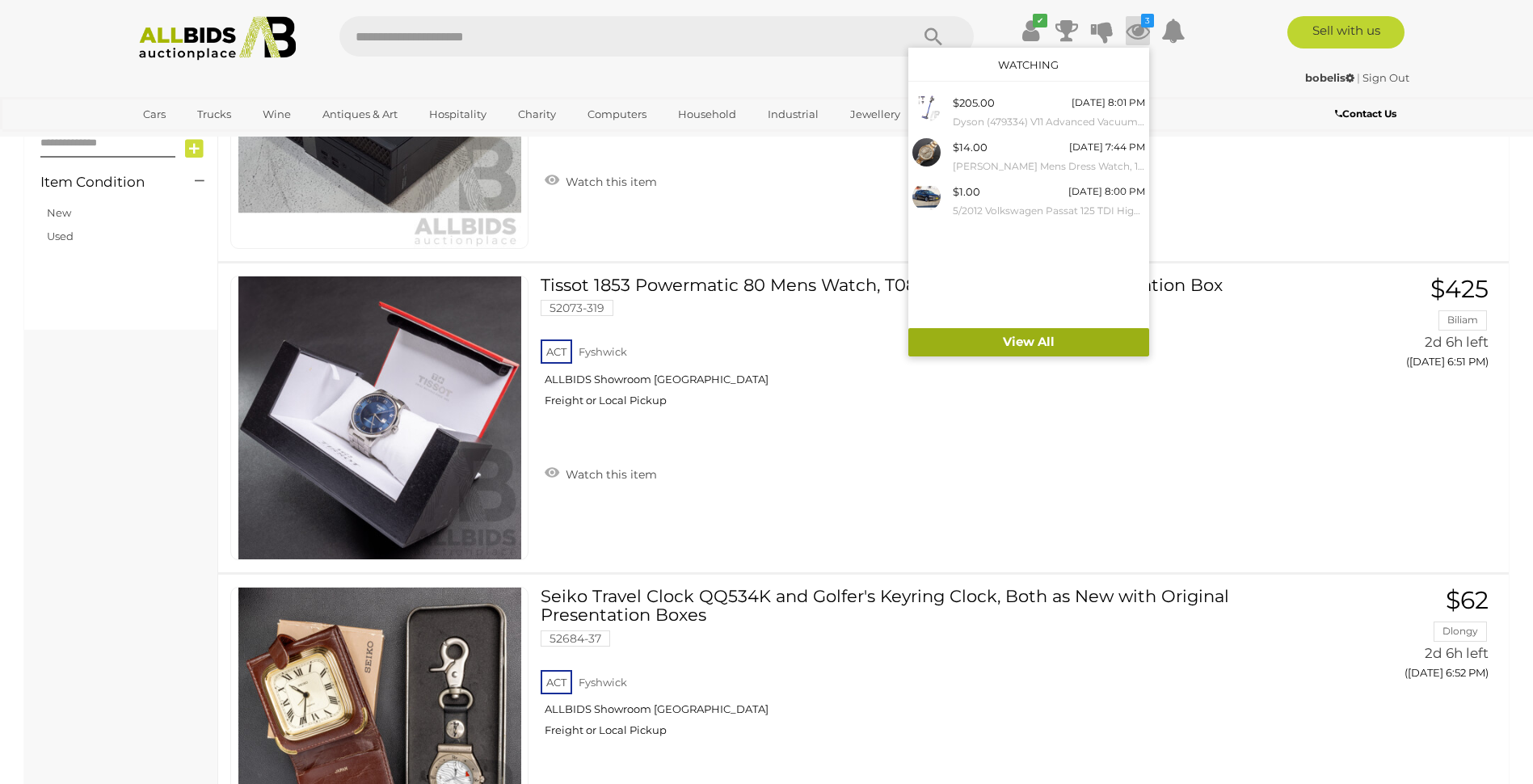
click at [1026, 341] on link "View All" at bounding box center [1029, 342] width 241 height 28
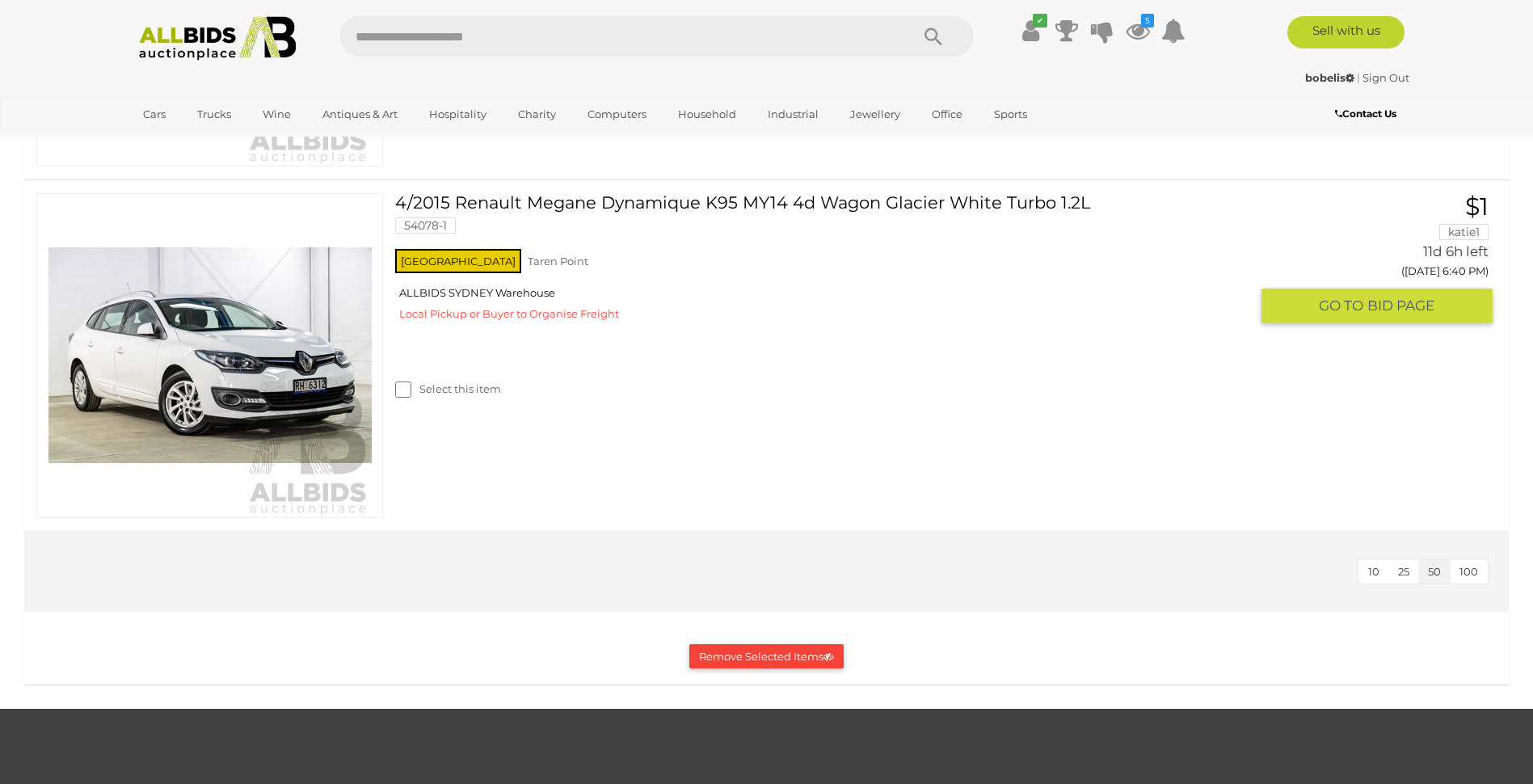
scroll to position [1697, 0]
click at [761, 655] on button "Remove Selected Items" at bounding box center [766, 655] width 154 height 25
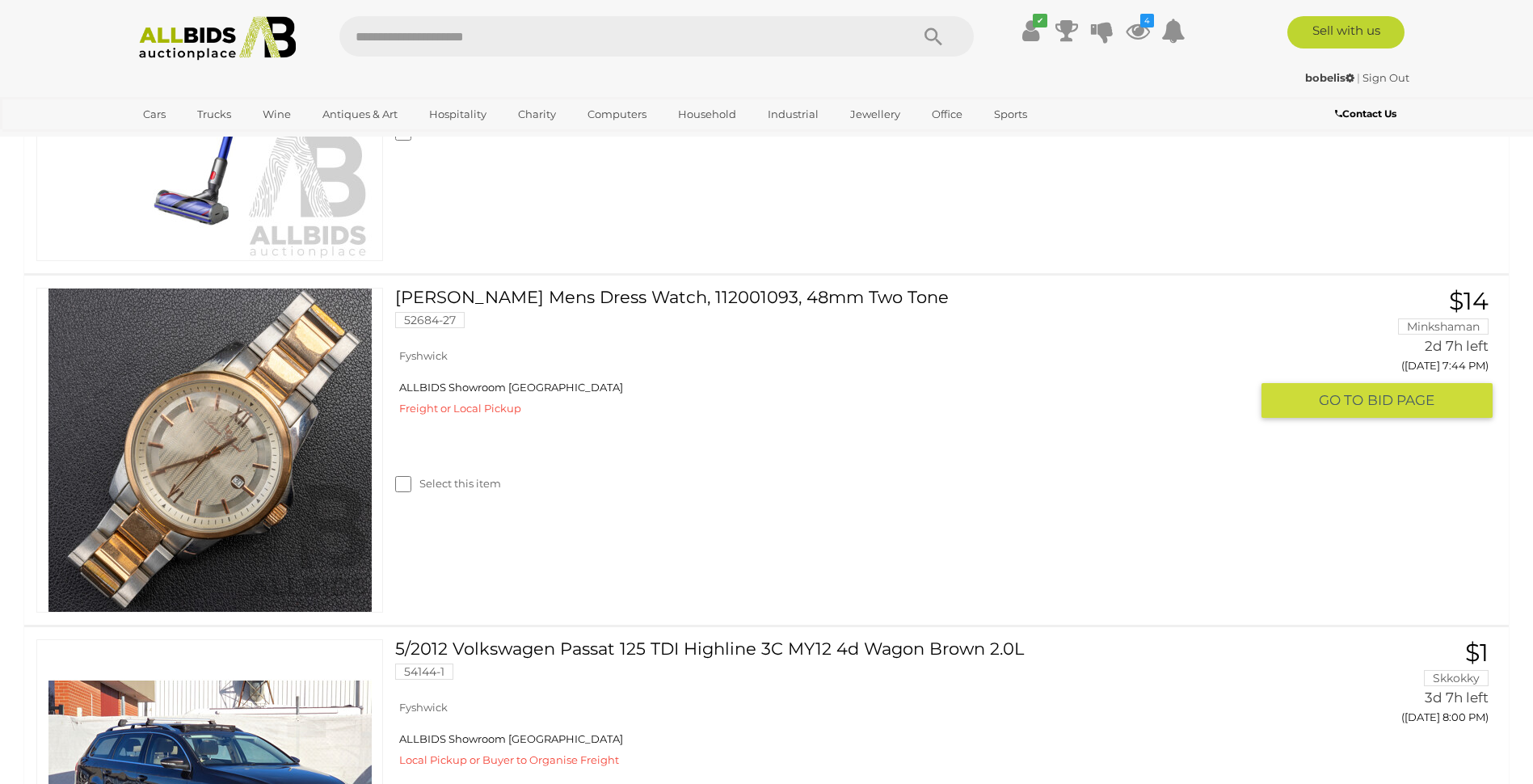
scroll to position [566, 0]
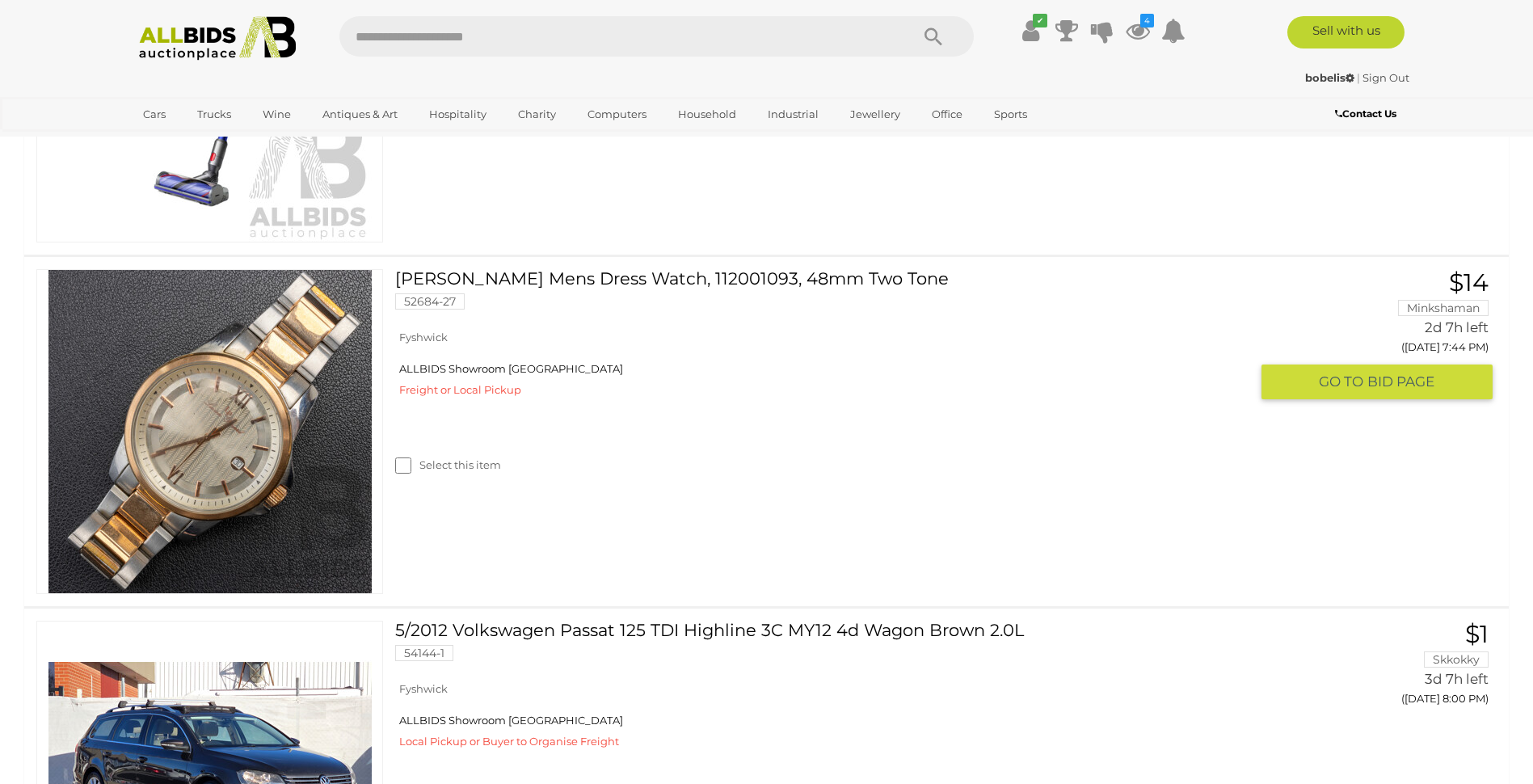
click at [235, 454] on img at bounding box center [210, 431] width 323 height 323
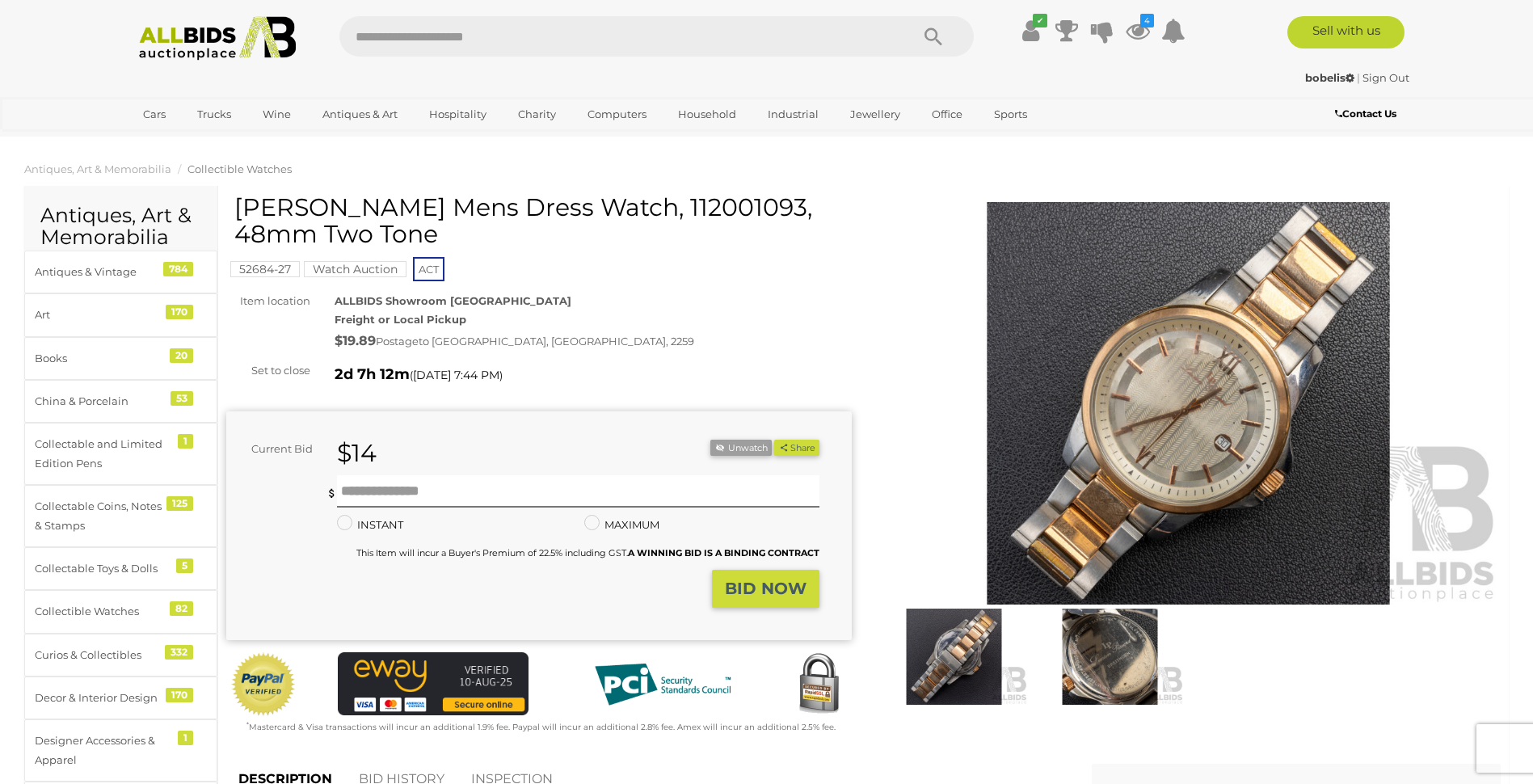
click at [1173, 421] on img at bounding box center [1189, 404] width 625 height 404
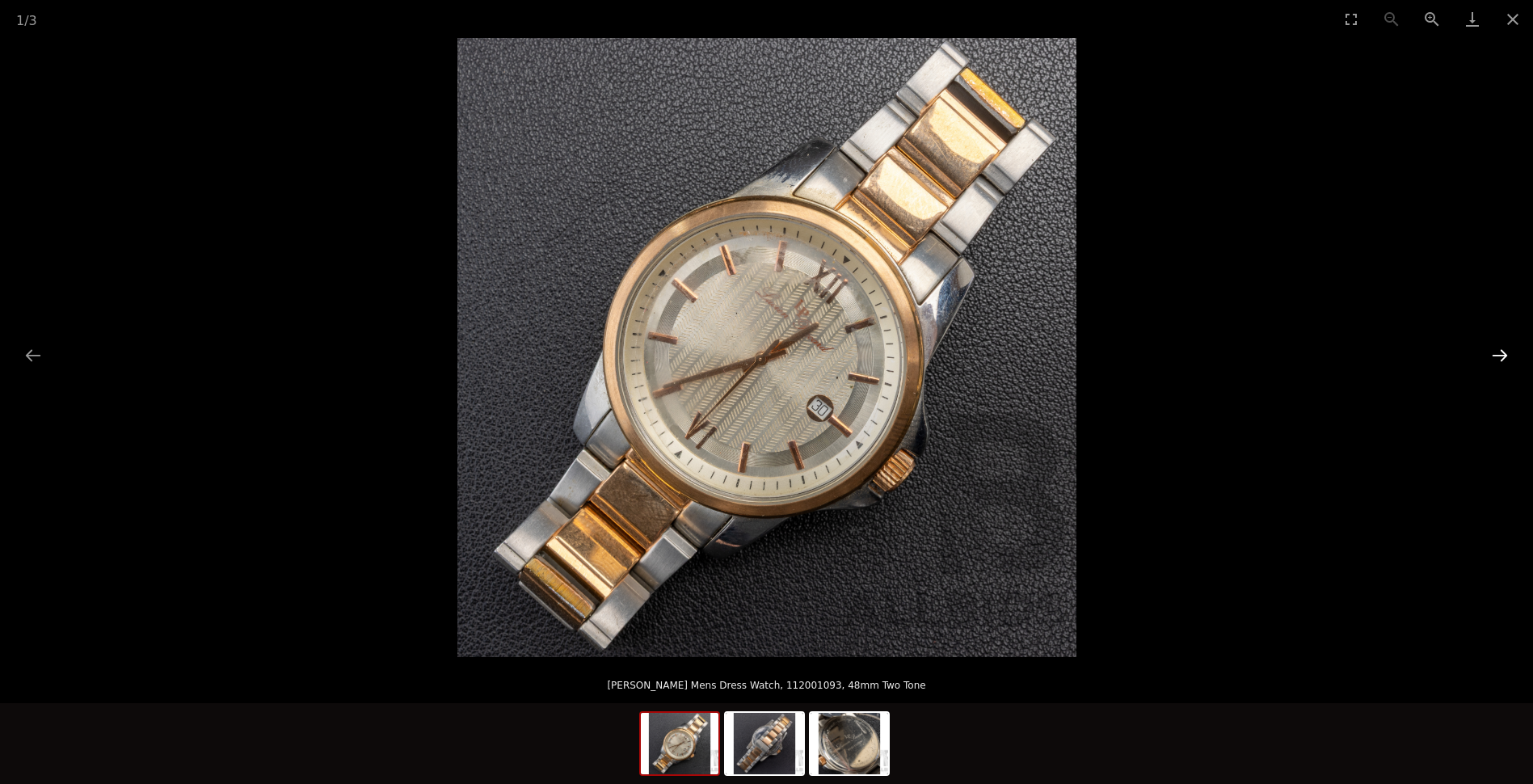
click at [1497, 353] on button "Next slide" at bounding box center [1500, 355] width 34 height 32
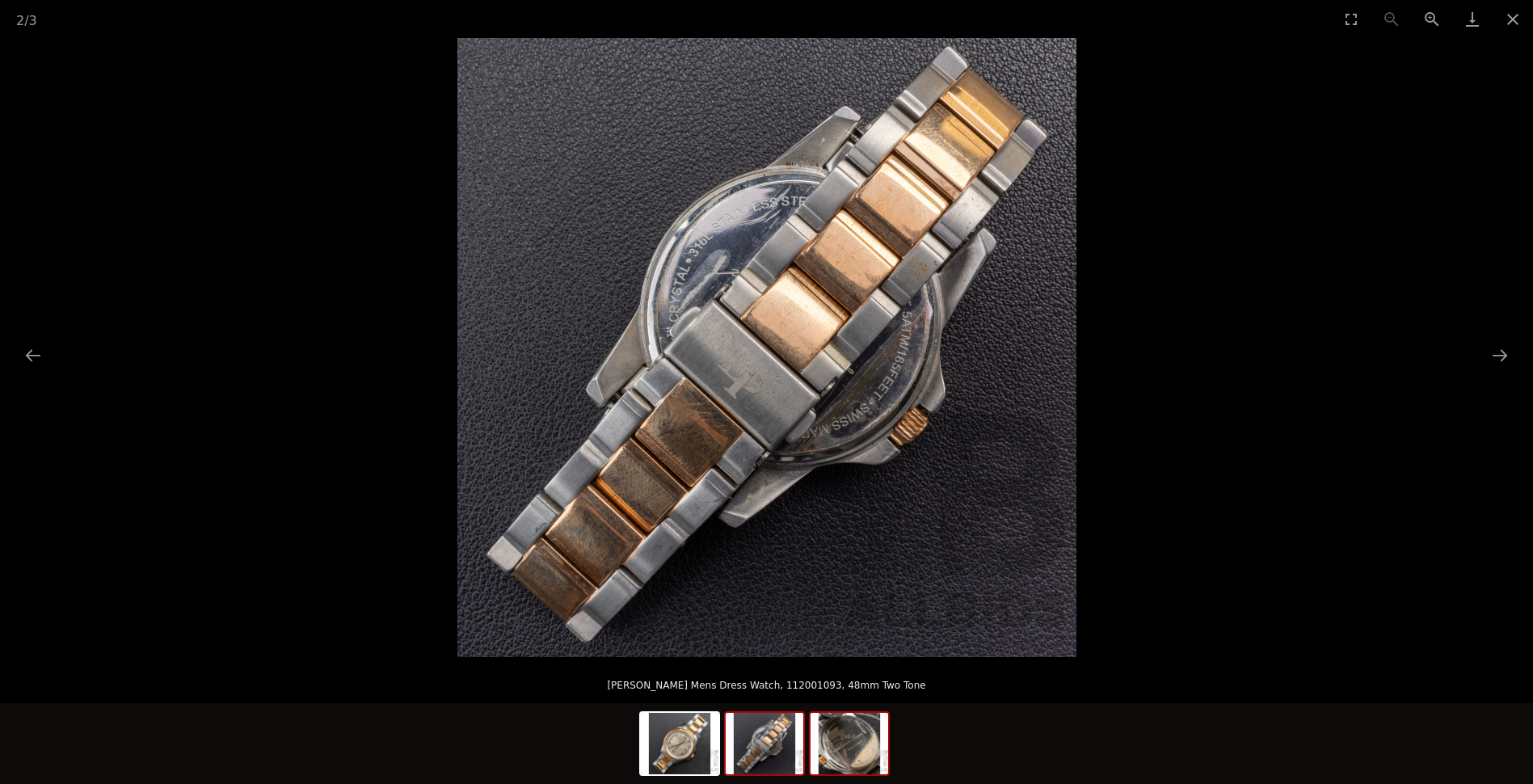
click at [858, 752] on img at bounding box center [849, 743] width 78 height 61
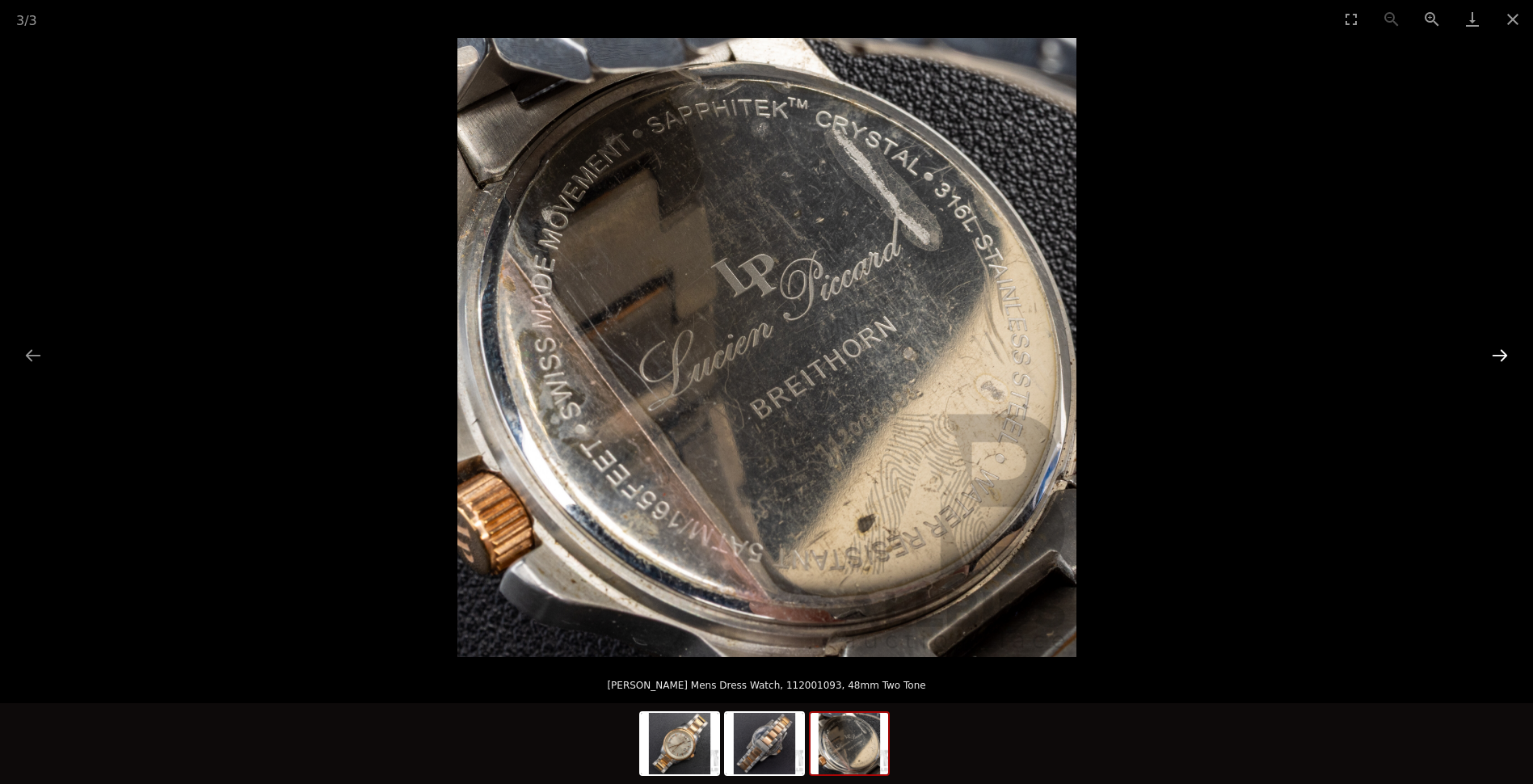
click at [1499, 353] on button "Next slide" at bounding box center [1500, 355] width 34 height 32
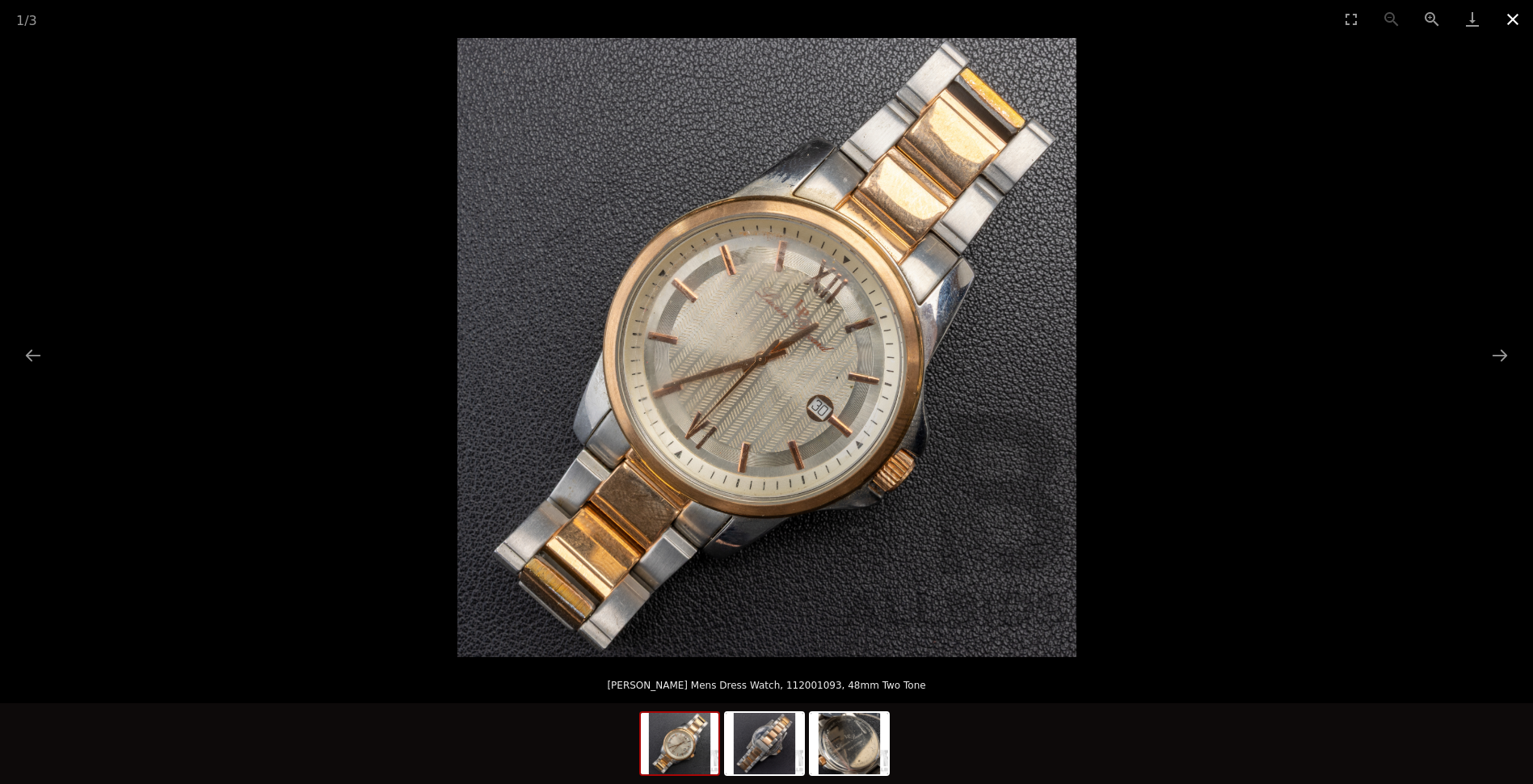
click at [1513, 16] on button "Close gallery" at bounding box center [1513, 19] width 41 height 38
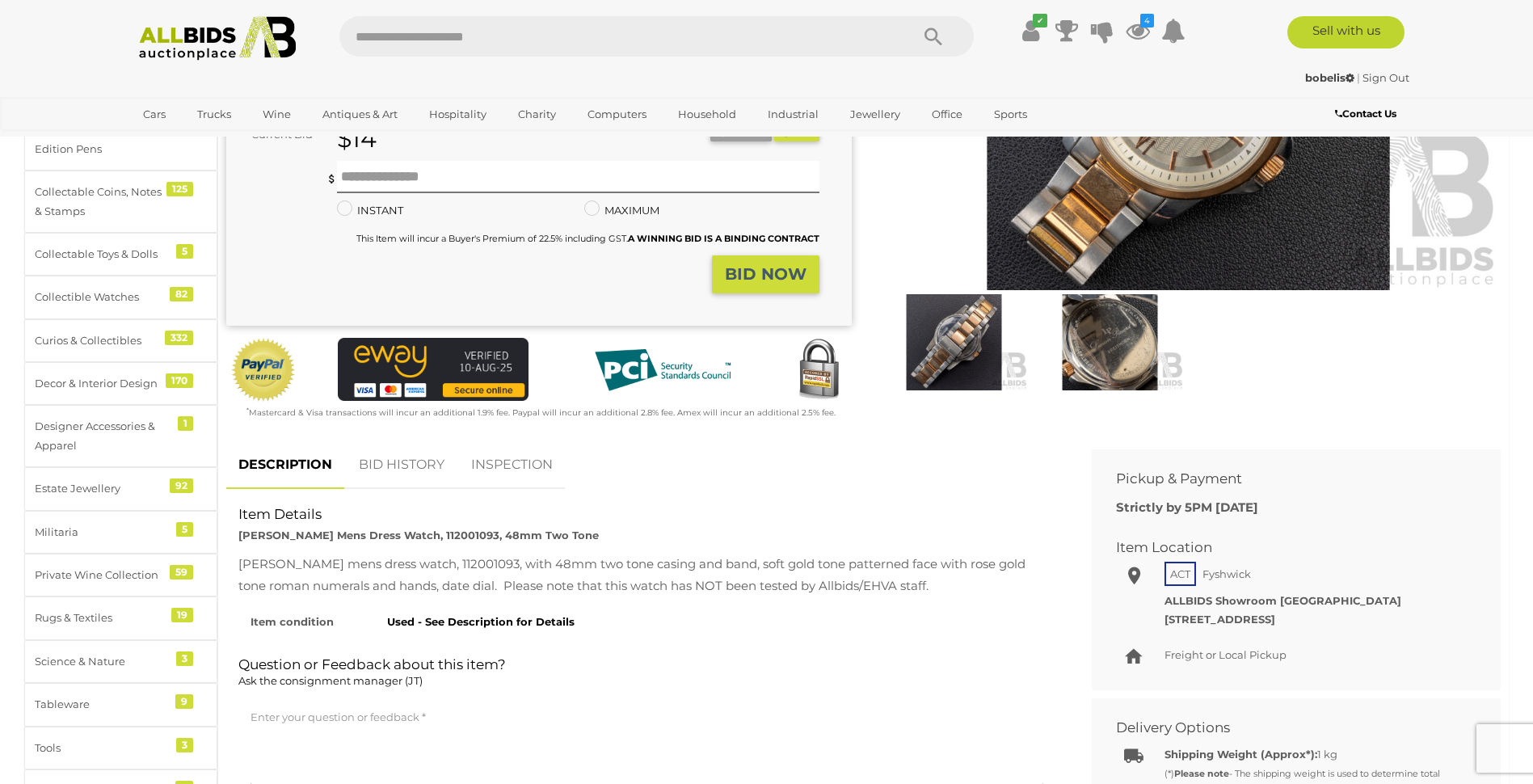
scroll to position [81, 0]
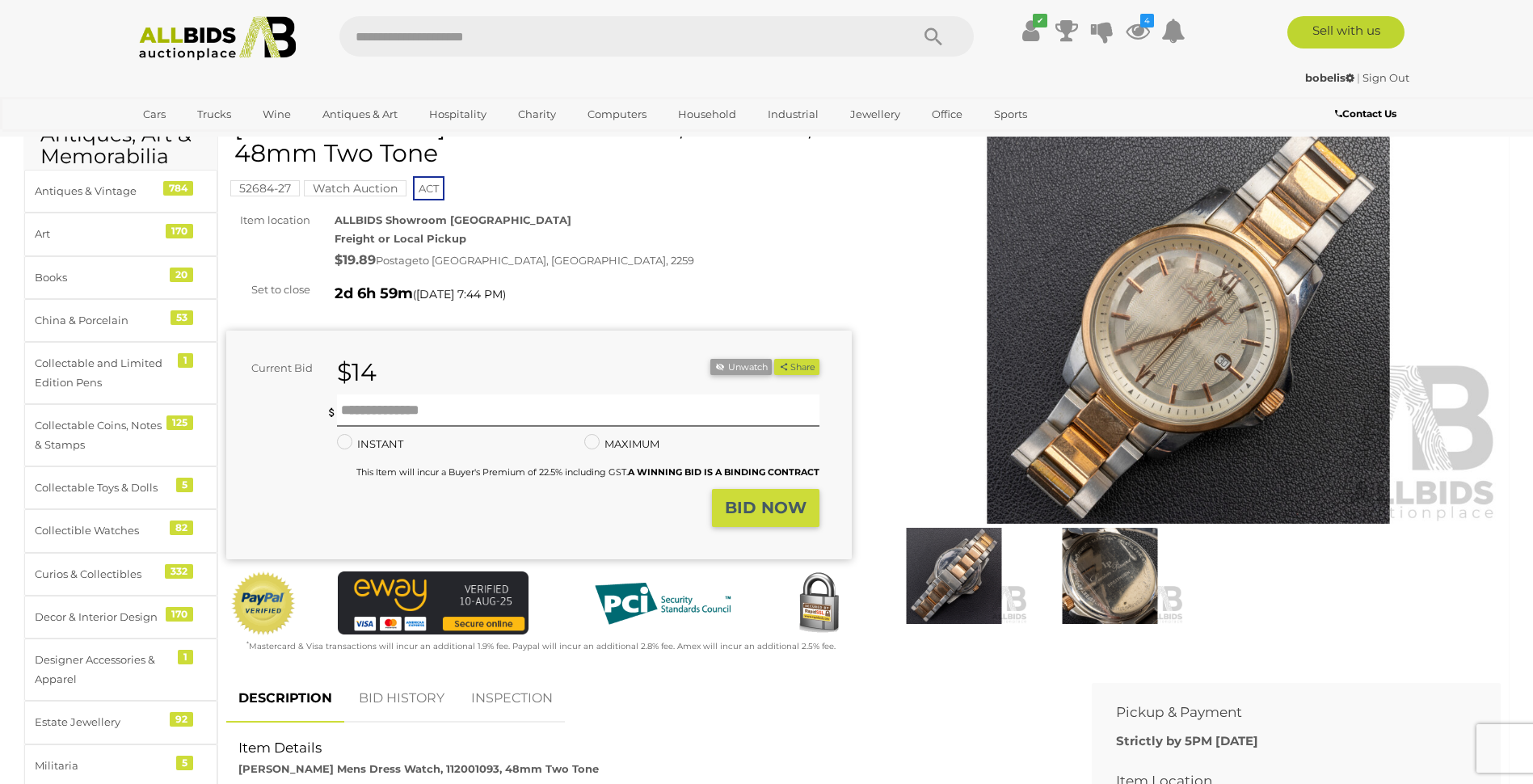
click at [1242, 346] on img at bounding box center [1189, 323] width 625 height 404
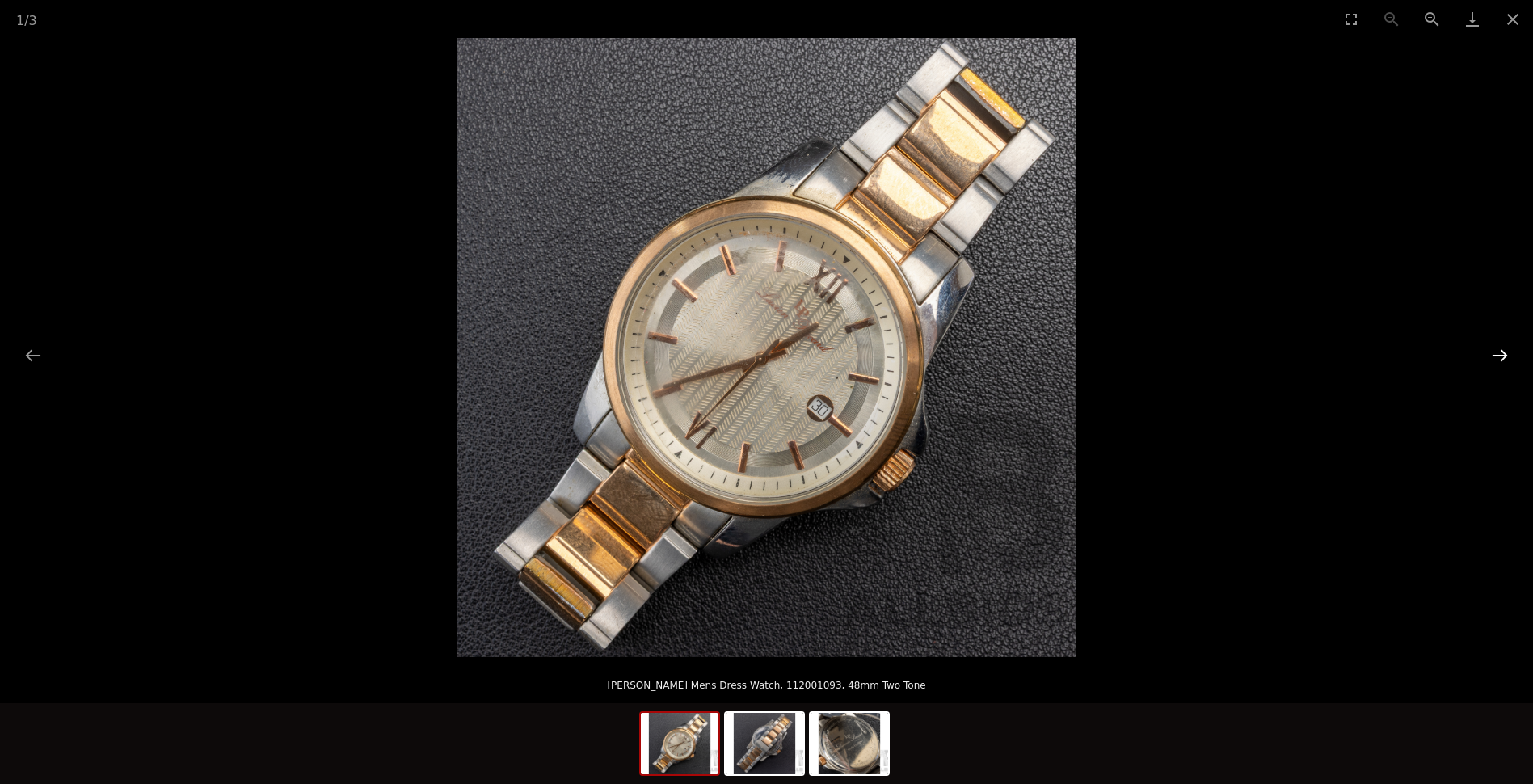
click at [1492, 353] on button "Next slide" at bounding box center [1500, 355] width 34 height 32
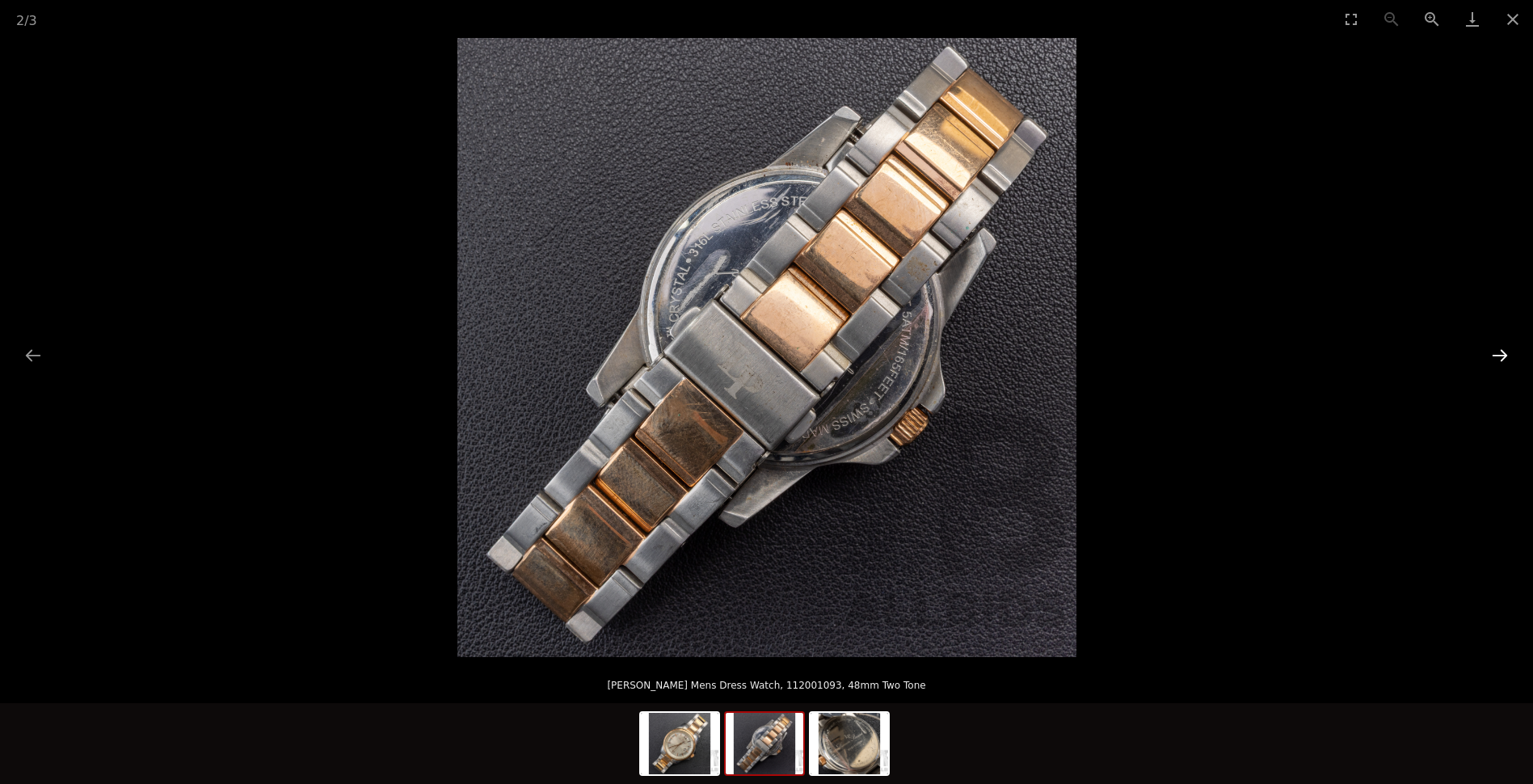
click at [1492, 353] on button "Next slide" at bounding box center [1500, 355] width 34 height 32
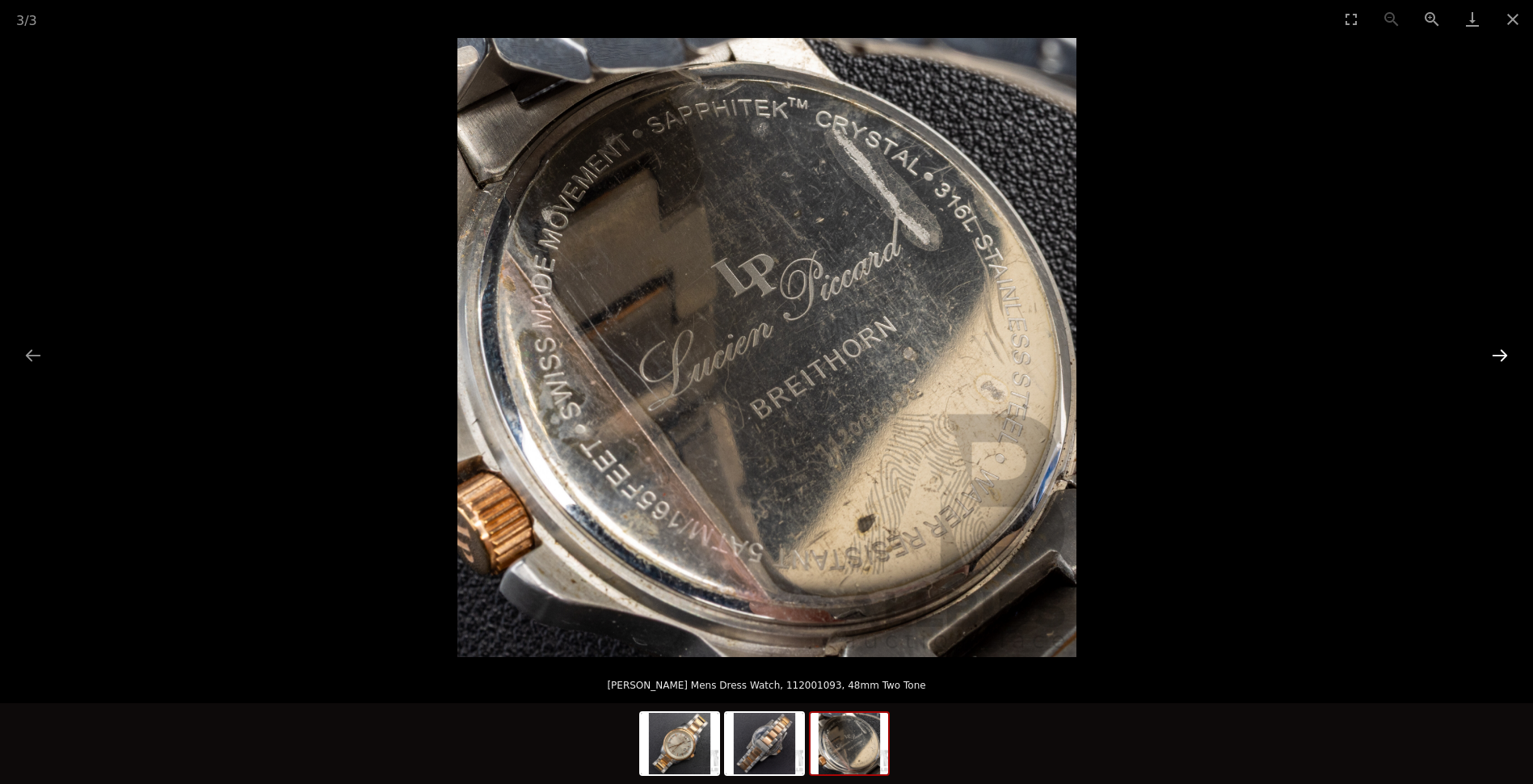
click at [1498, 355] on button "Next slide" at bounding box center [1500, 355] width 34 height 32
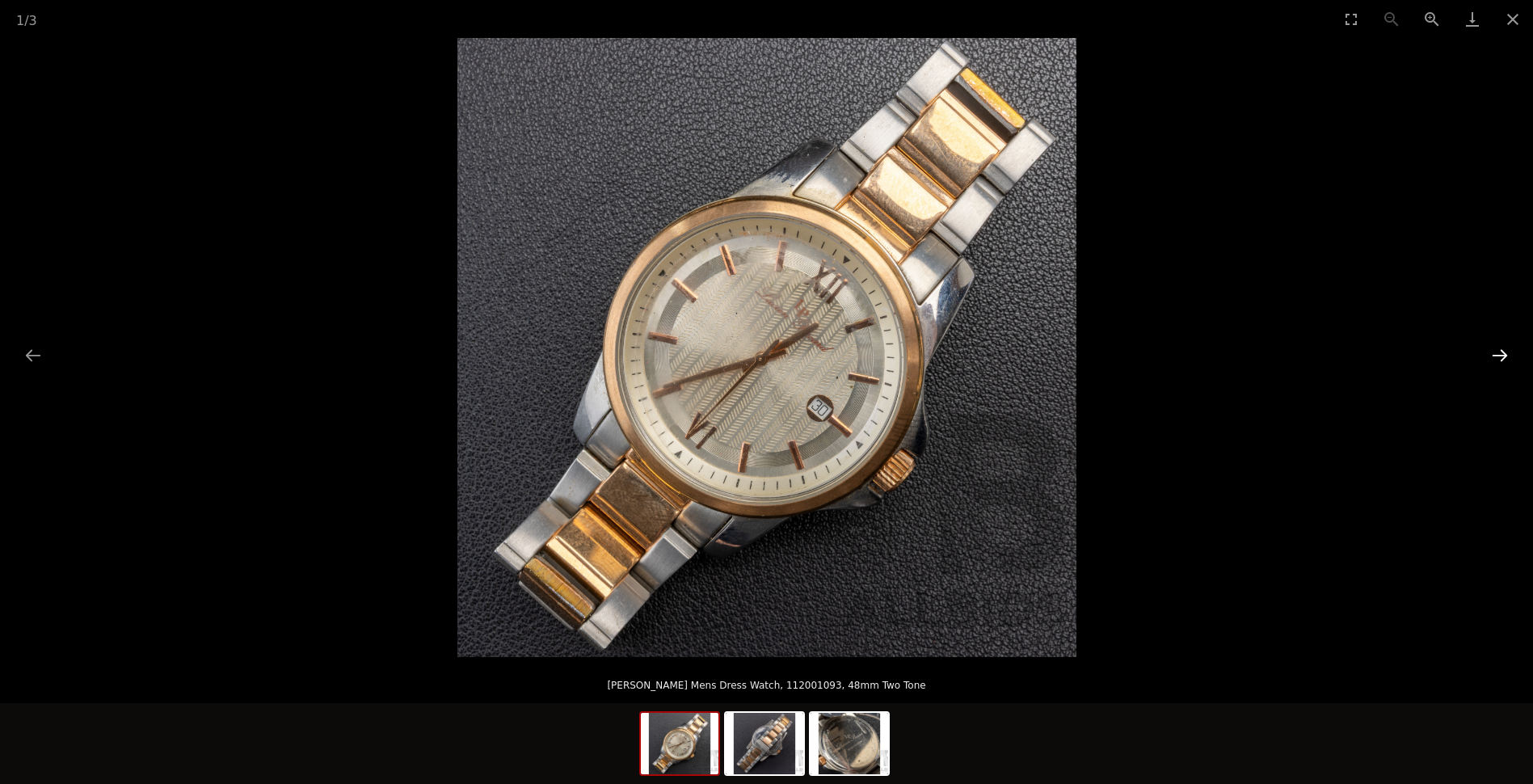
click at [1498, 355] on button "Next slide" at bounding box center [1500, 355] width 34 height 32
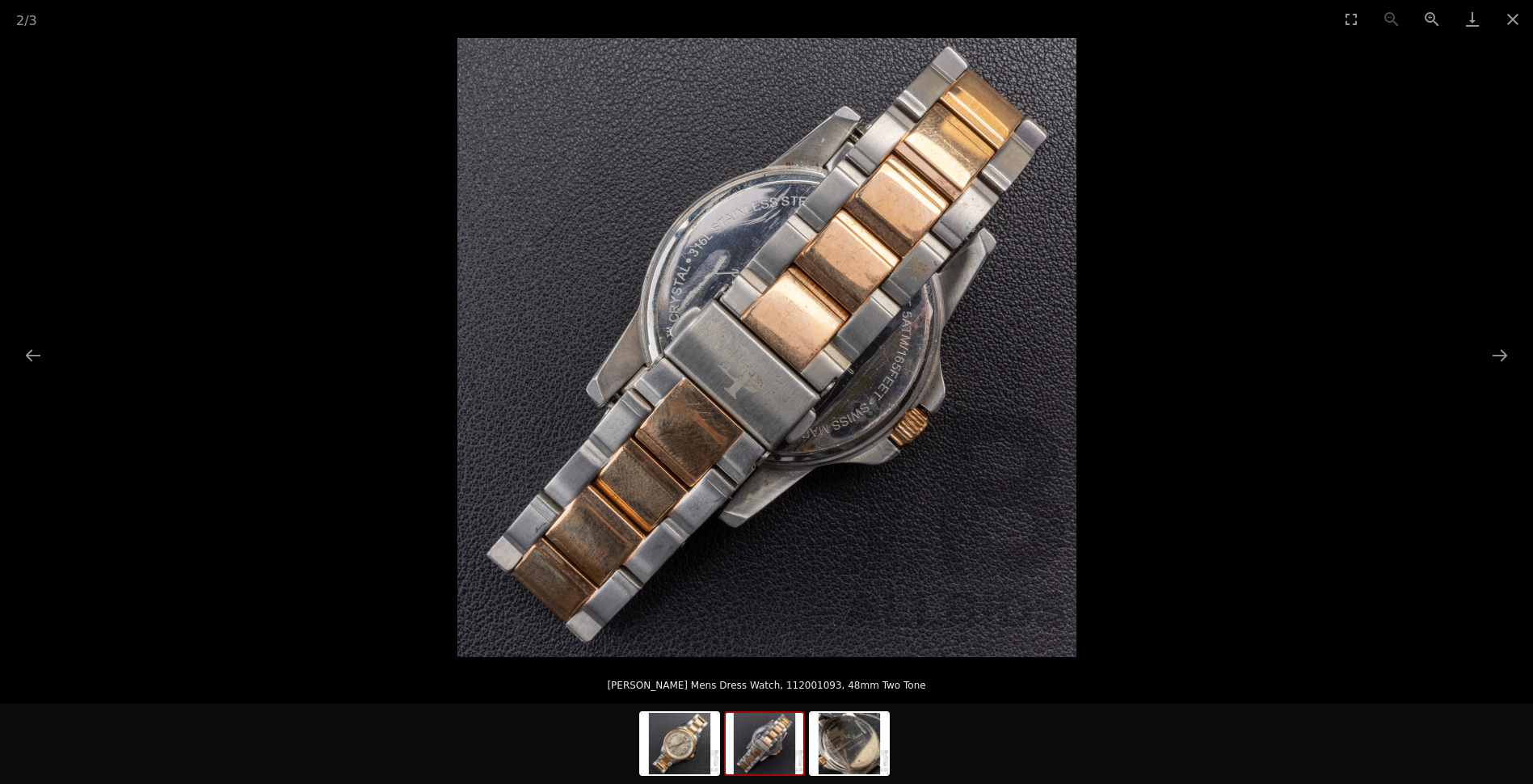
click at [895, 464] on img at bounding box center [766, 347] width 619 height 619
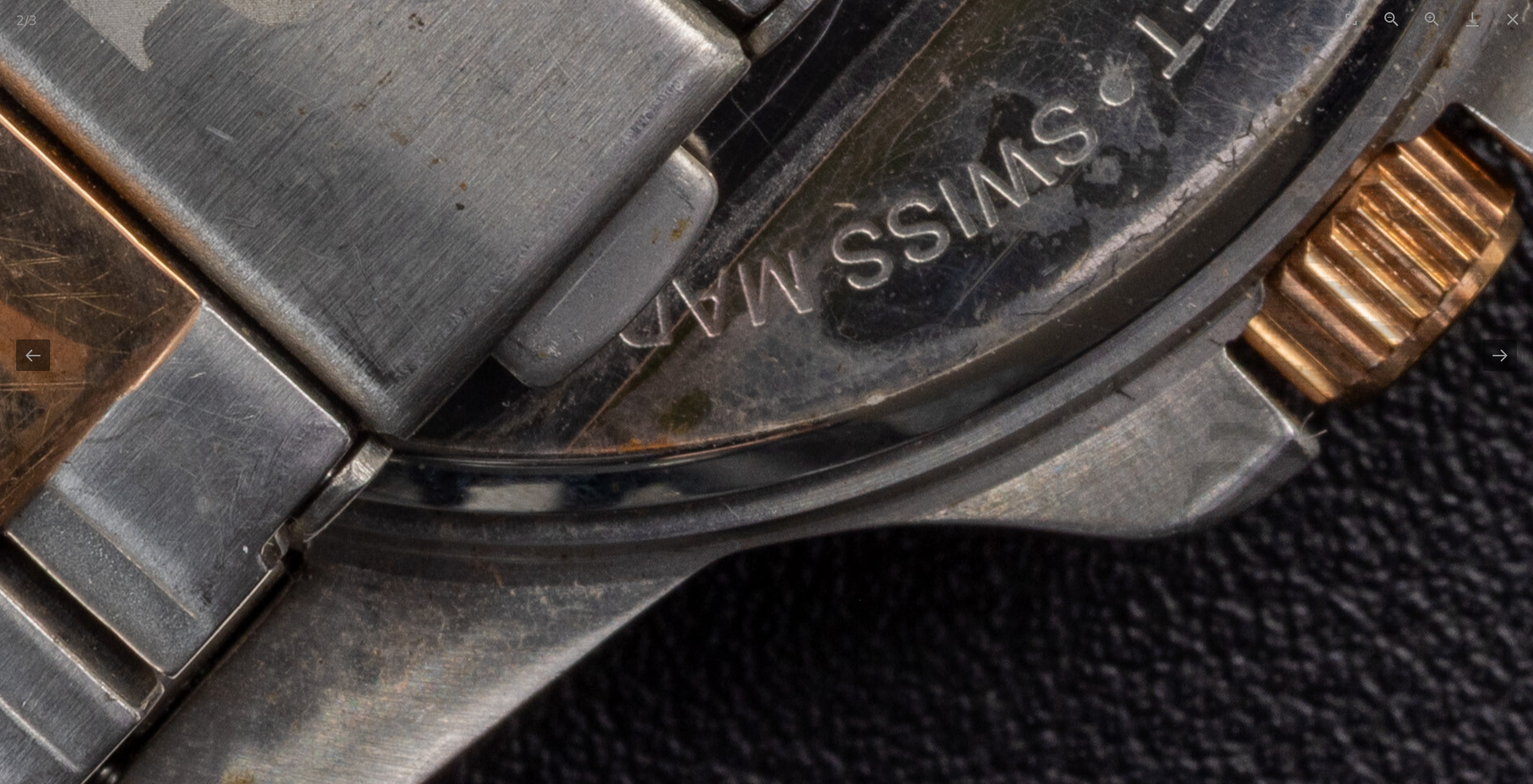
drag, startPoint x: 577, startPoint y: 407, endPoint x: 967, endPoint y: 341, distance: 395.5
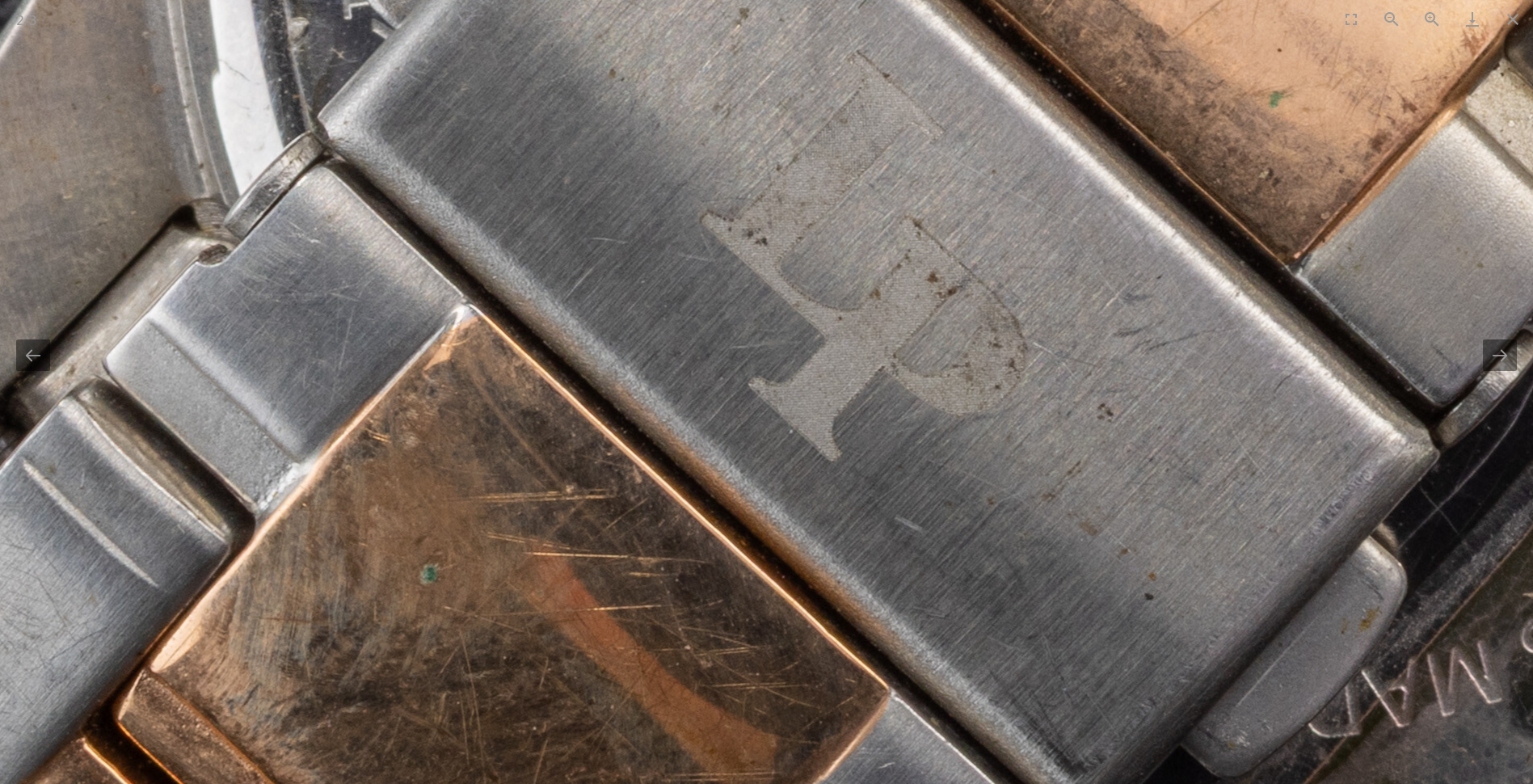
drag, startPoint x: 132, startPoint y: 309, endPoint x: 669, endPoint y: 710, distance: 670.2
click at [669, 713] on img at bounding box center [1055, 93] width 4415 height 4415
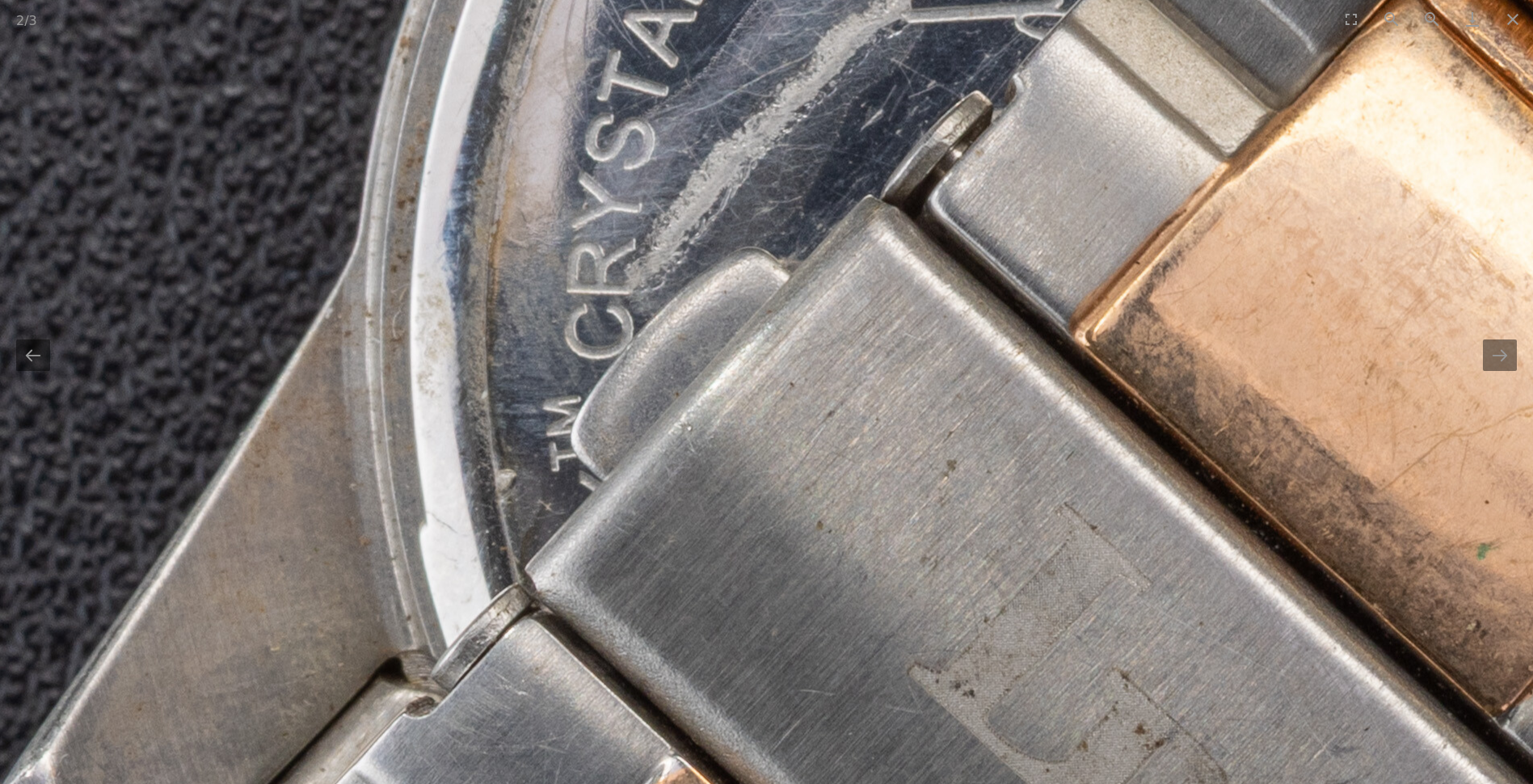
drag, startPoint x: 535, startPoint y: 354, endPoint x: 520, endPoint y: 651, distance: 297.4
click at [520, 651] on img at bounding box center [1263, 545] width 4415 height 4415
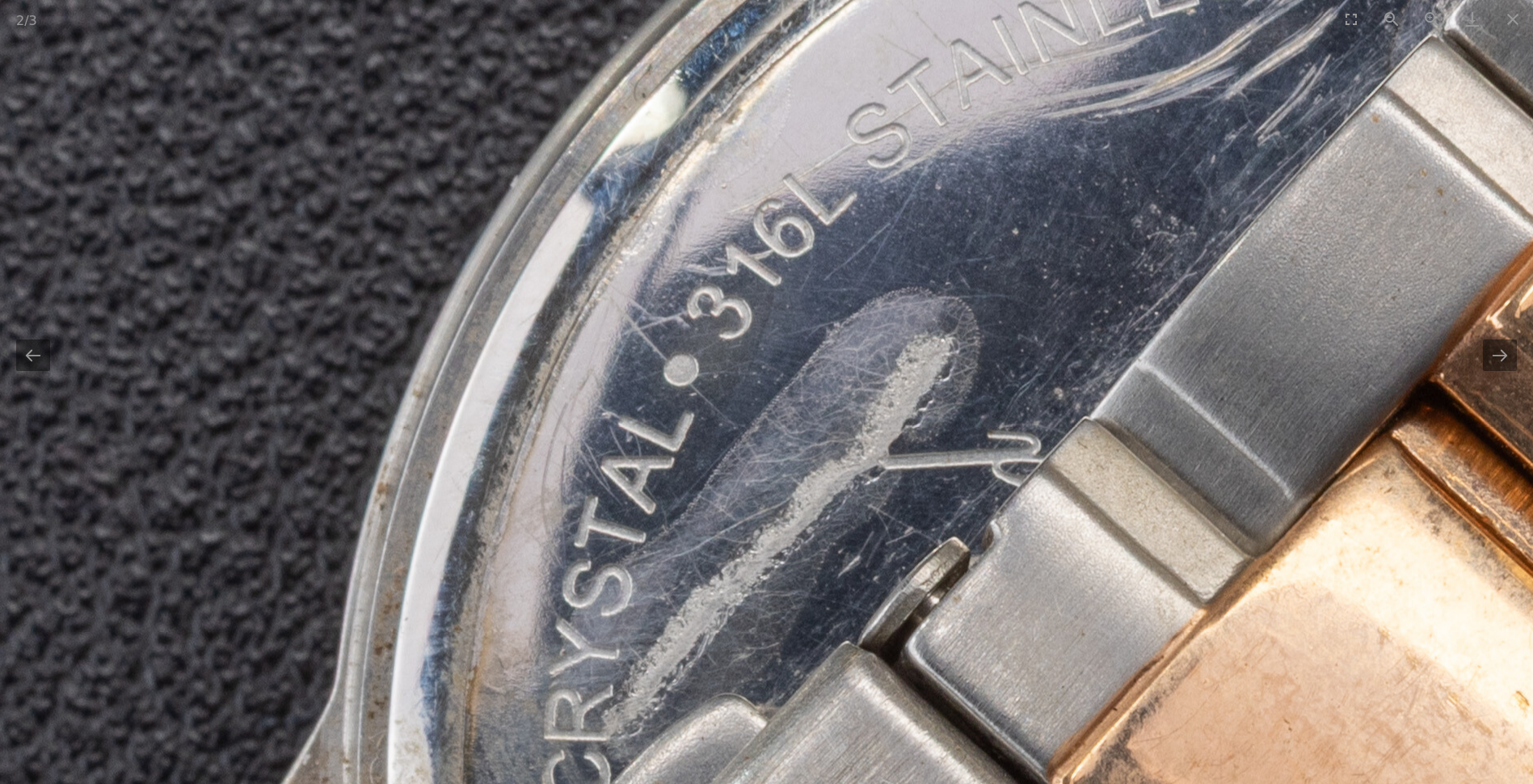
drag, startPoint x: 563, startPoint y: 510, endPoint x: 468, endPoint y: 693, distance: 206.2
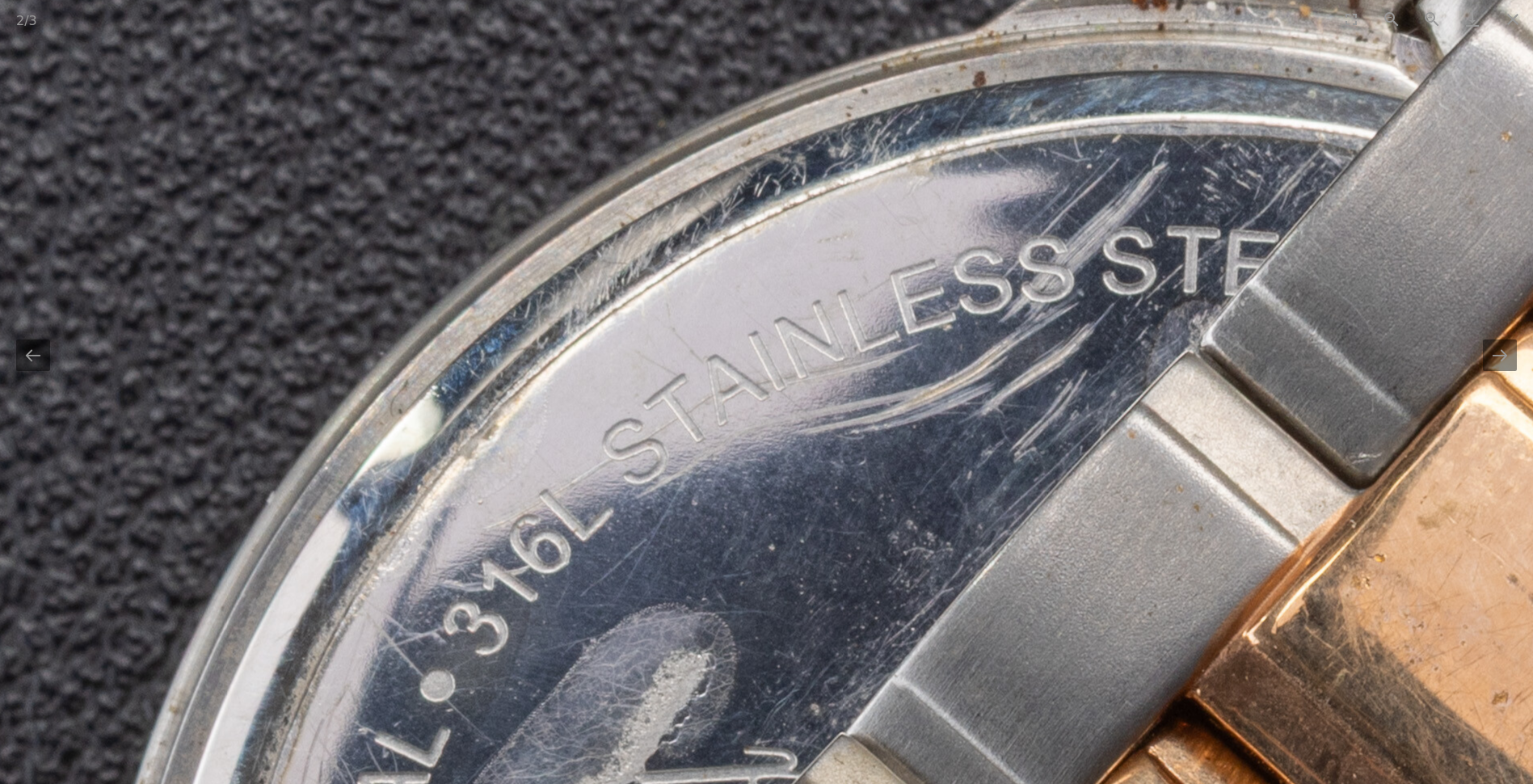
drag, startPoint x: 790, startPoint y: 353, endPoint x: 572, endPoint y: 610, distance: 337.0
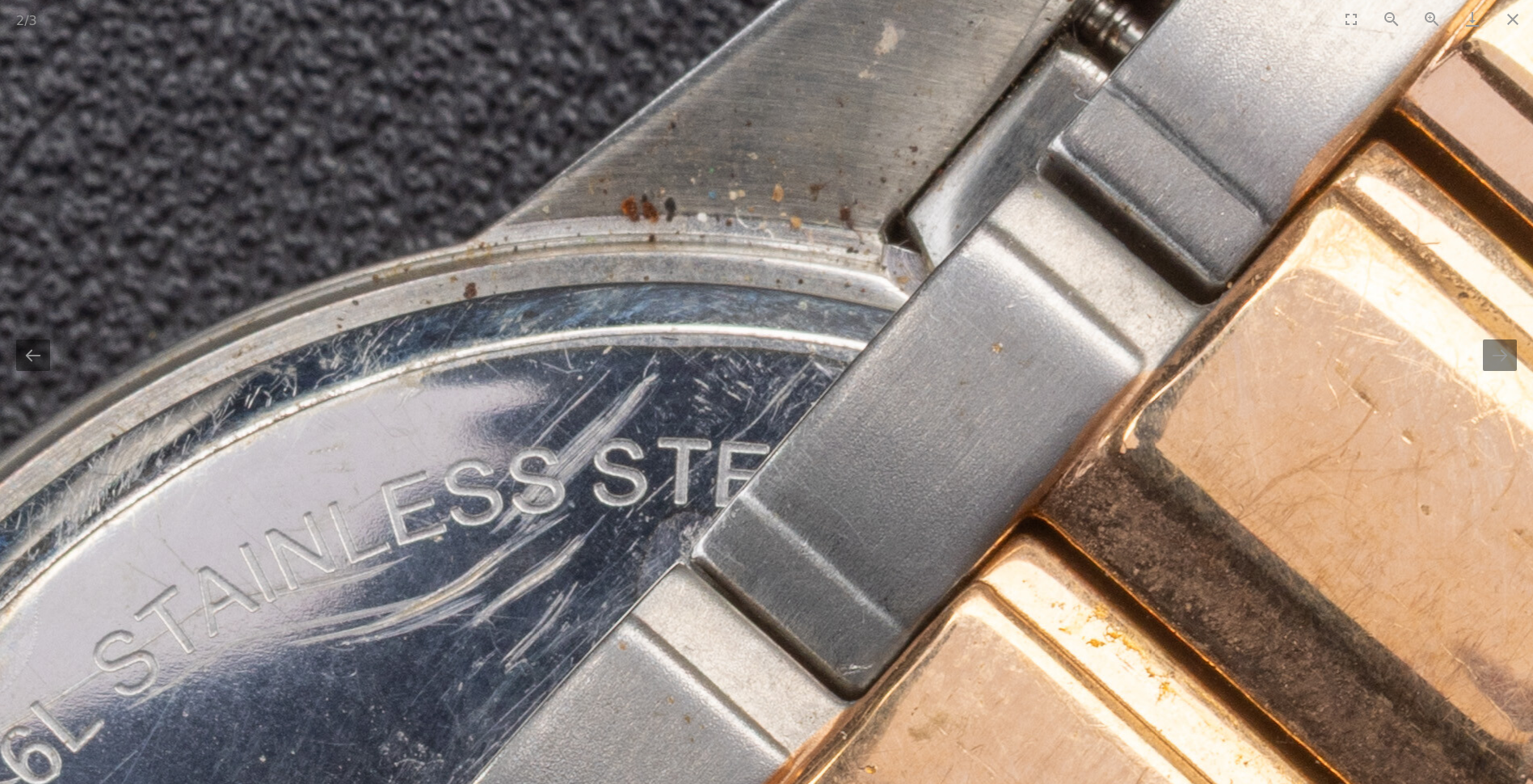
drag, startPoint x: 966, startPoint y: 390, endPoint x: 655, endPoint y: 306, distance: 322.1
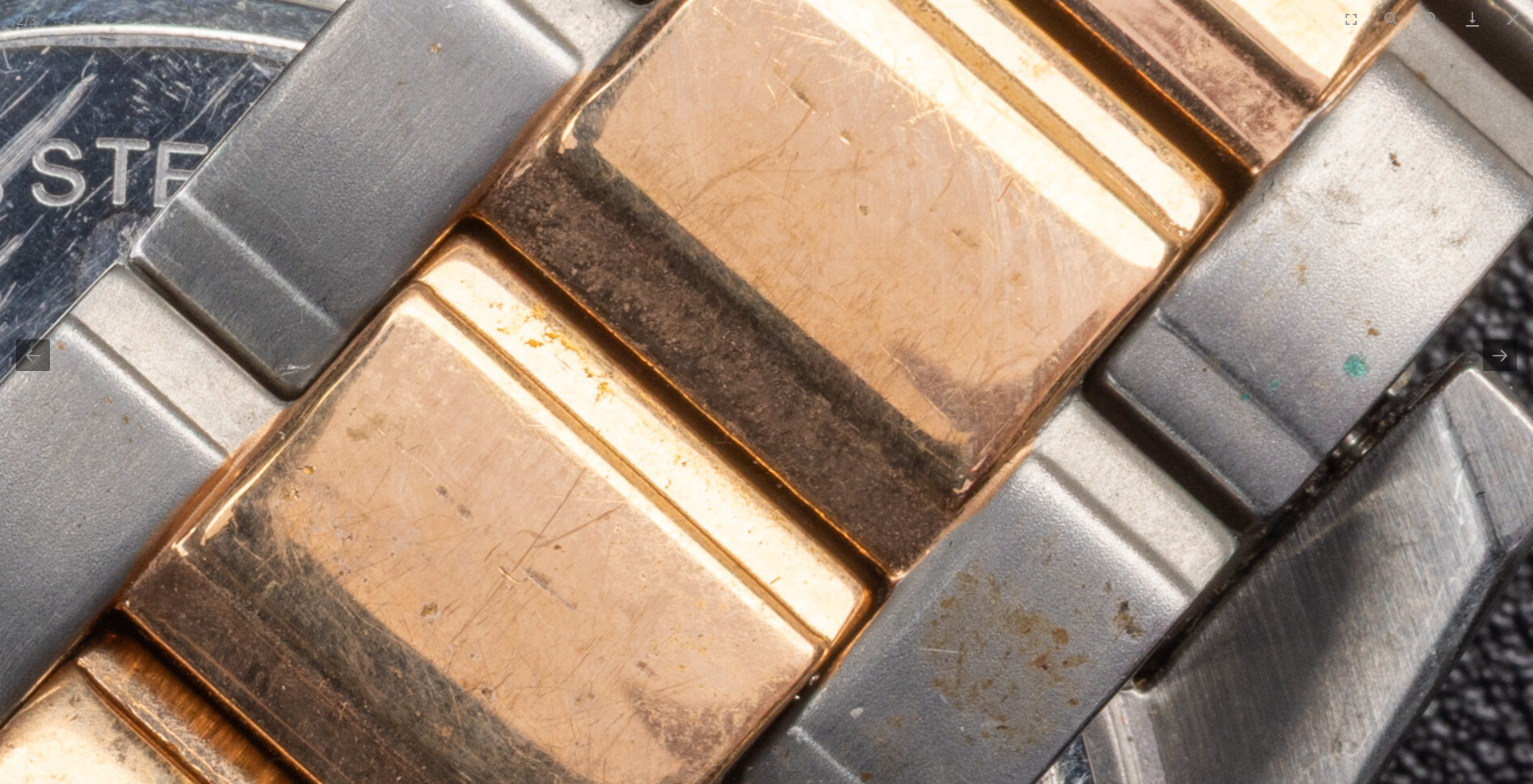
drag, startPoint x: 785, startPoint y: 516, endPoint x: 405, endPoint y: 241, distance: 469.1
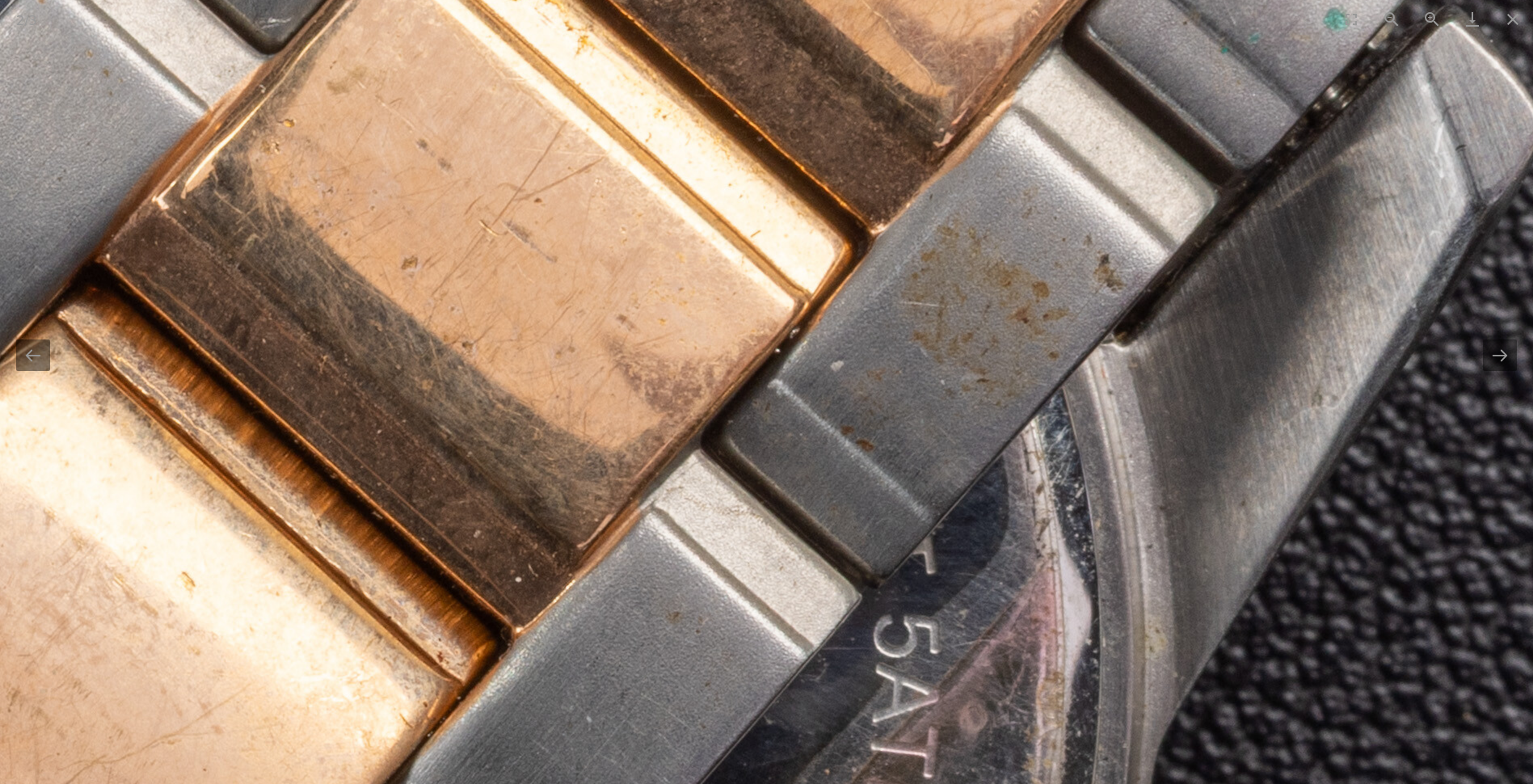
drag, startPoint x: 372, startPoint y: 437, endPoint x: 564, endPoint y: 160, distance: 337.0
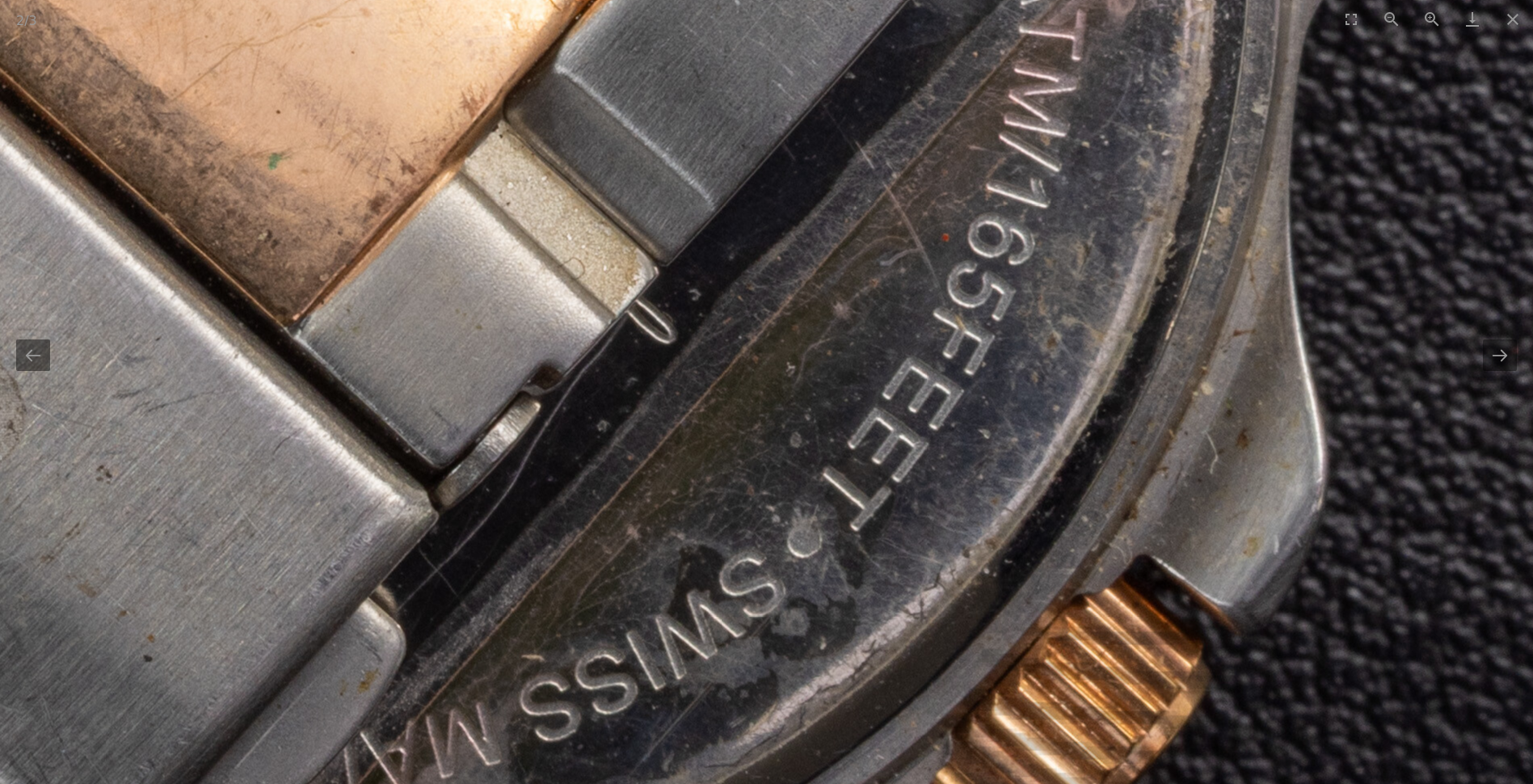
drag, startPoint x: 472, startPoint y: 584, endPoint x: 473, endPoint y: 226, distance: 358.0
click at [473, 226] on img at bounding box center [54, 155] width 4415 height 4415
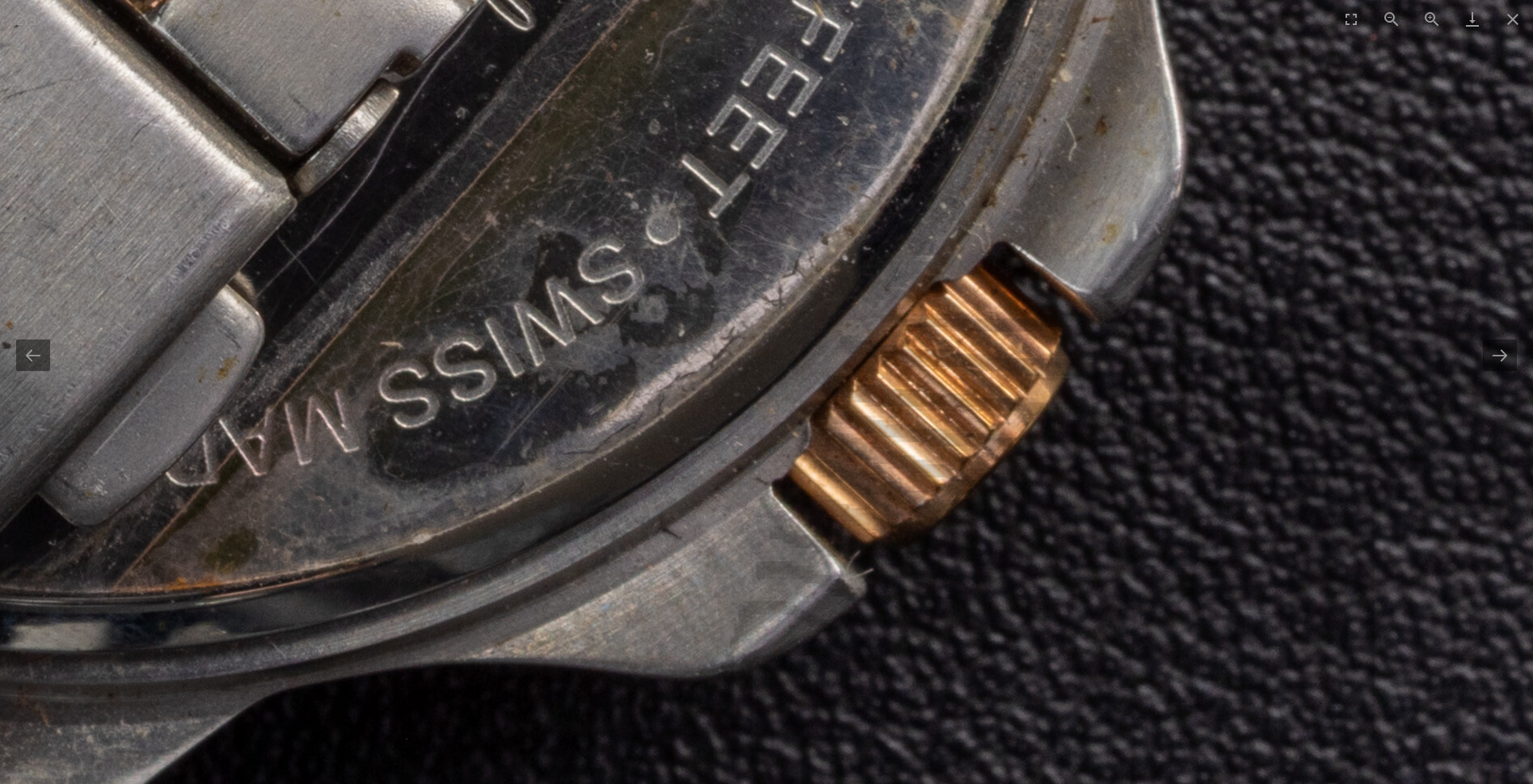
drag, startPoint x: 419, startPoint y: 442, endPoint x: 277, endPoint y: 278, distance: 216.9
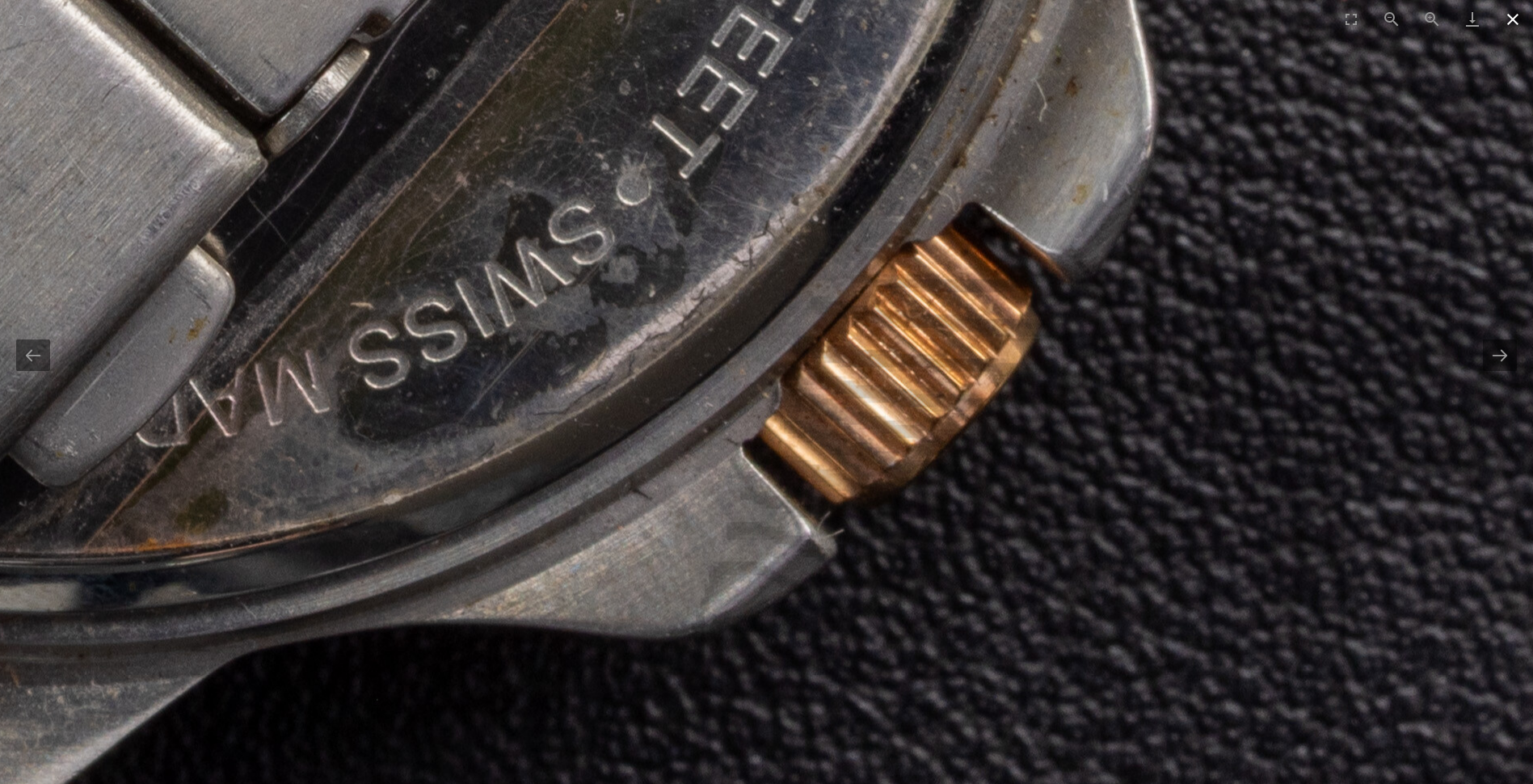
click at [1512, 18] on button "Close gallery" at bounding box center [1513, 19] width 41 height 38
